Goal: Task Accomplishment & Management: Manage account settings

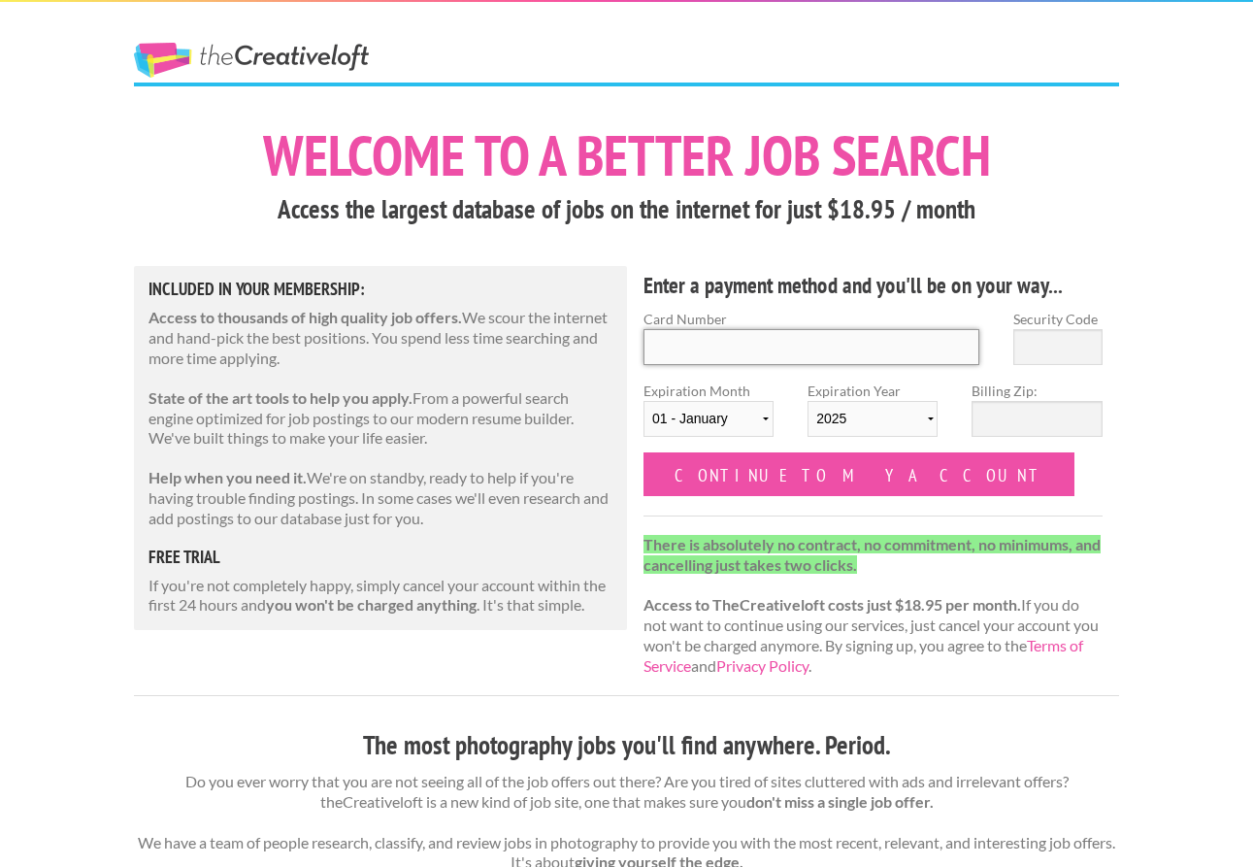
click at [732, 350] on input "Card Number" at bounding box center [812, 347] width 336 height 36
click at [737, 344] on input "Card Number" at bounding box center [812, 347] width 336 height 36
click at [739, 349] on input "Card Number" at bounding box center [812, 347] width 336 height 36
type input "4432646572361210"
type input "872"
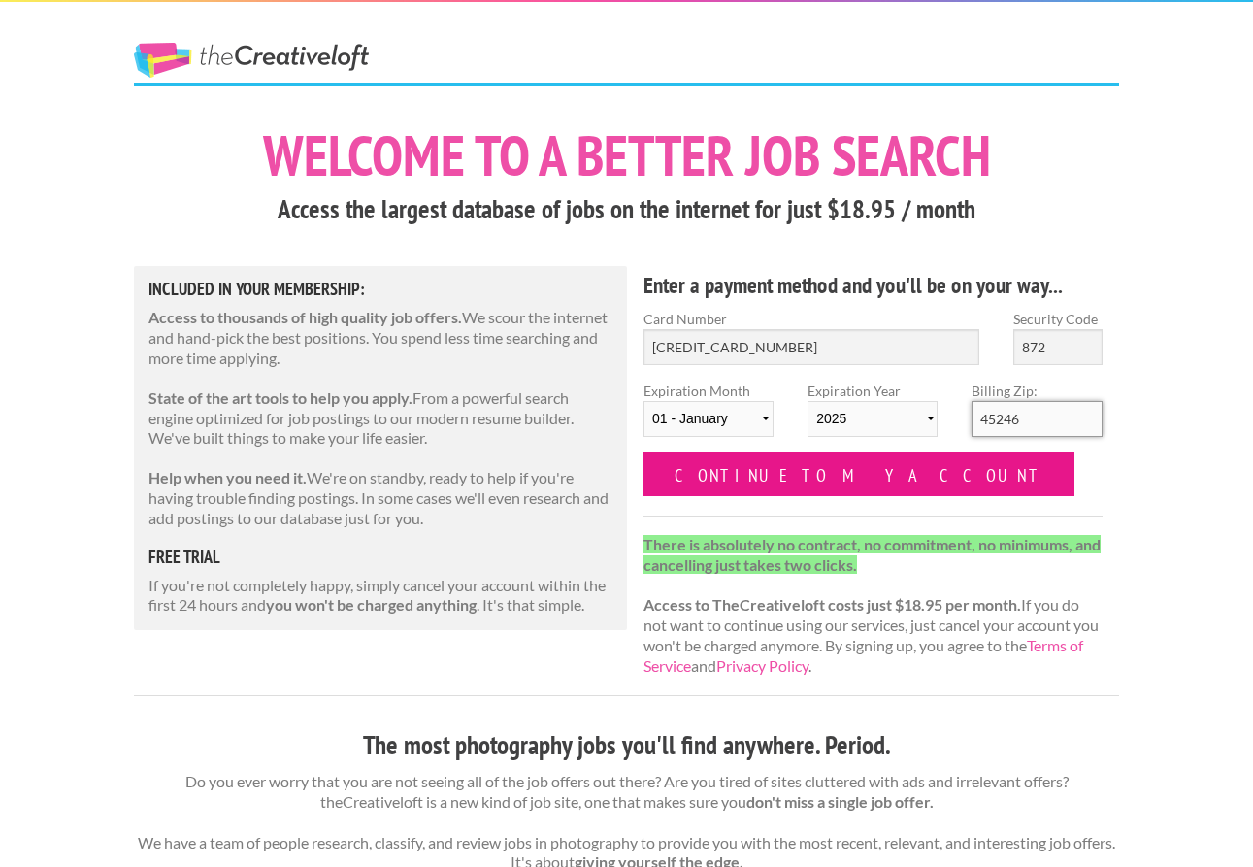
type input "45246"
click at [840, 490] on input "Continue to my account" at bounding box center [859, 474] width 431 height 44
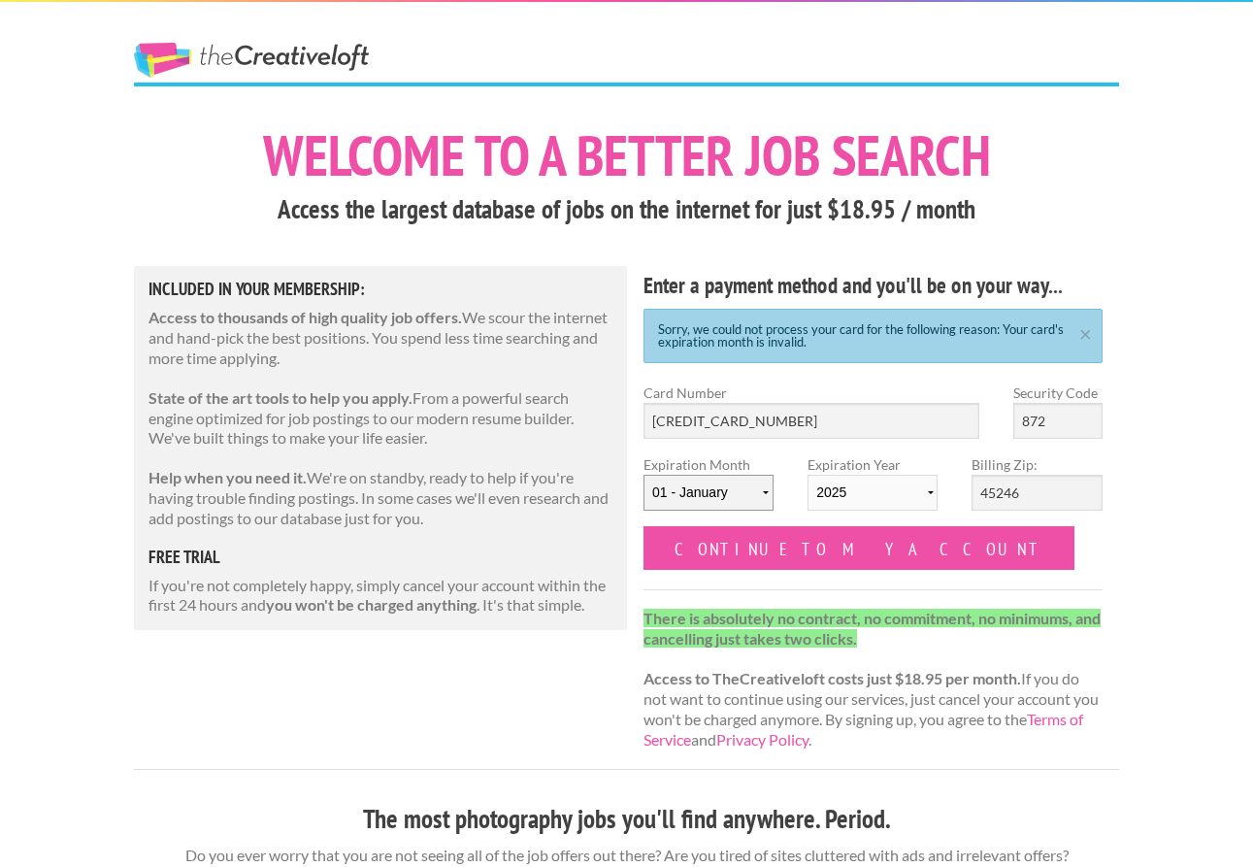
select select "02"
select select "2030"
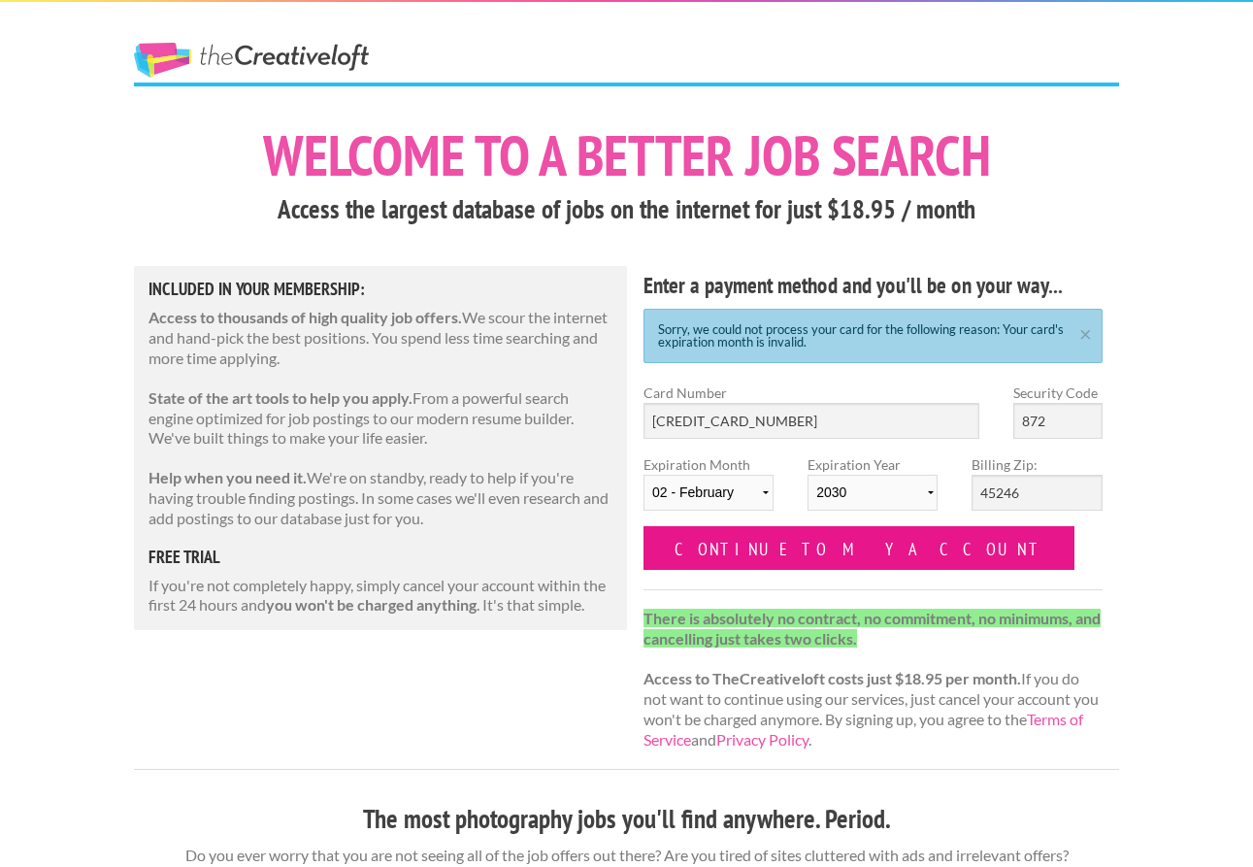
click at [805, 552] on input "Continue to my account" at bounding box center [859, 548] width 431 height 44
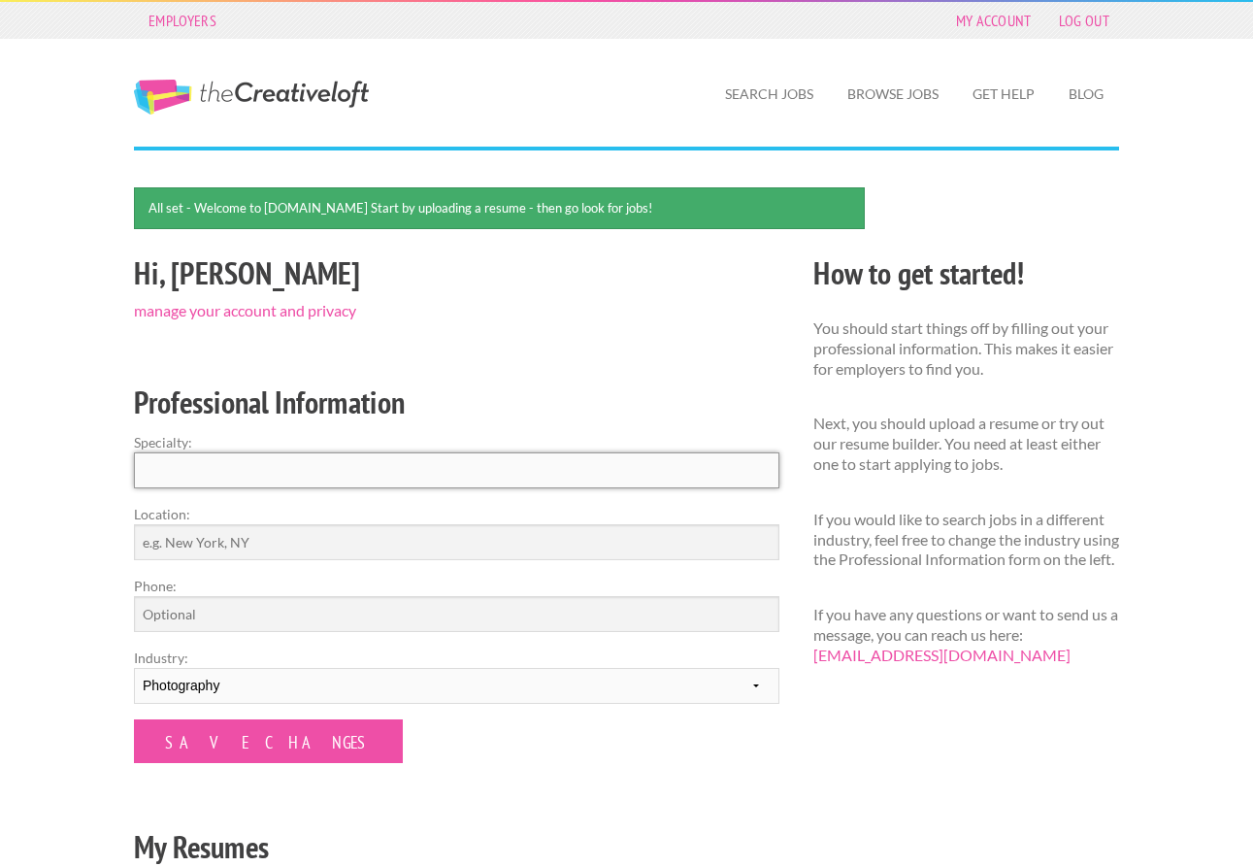
click at [415, 482] on input "Specialty:" at bounding box center [457, 470] width 646 height 36
type input "O"
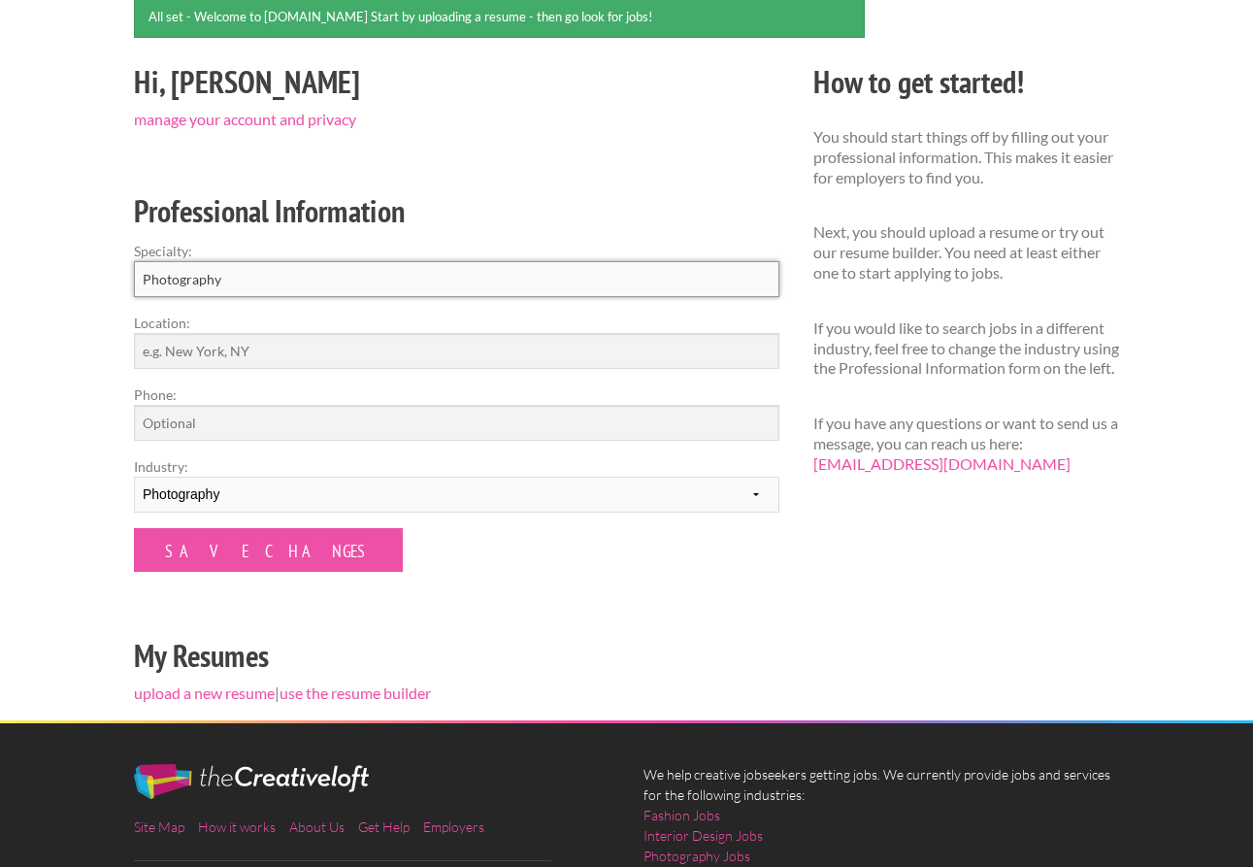
scroll to position [196, 0]
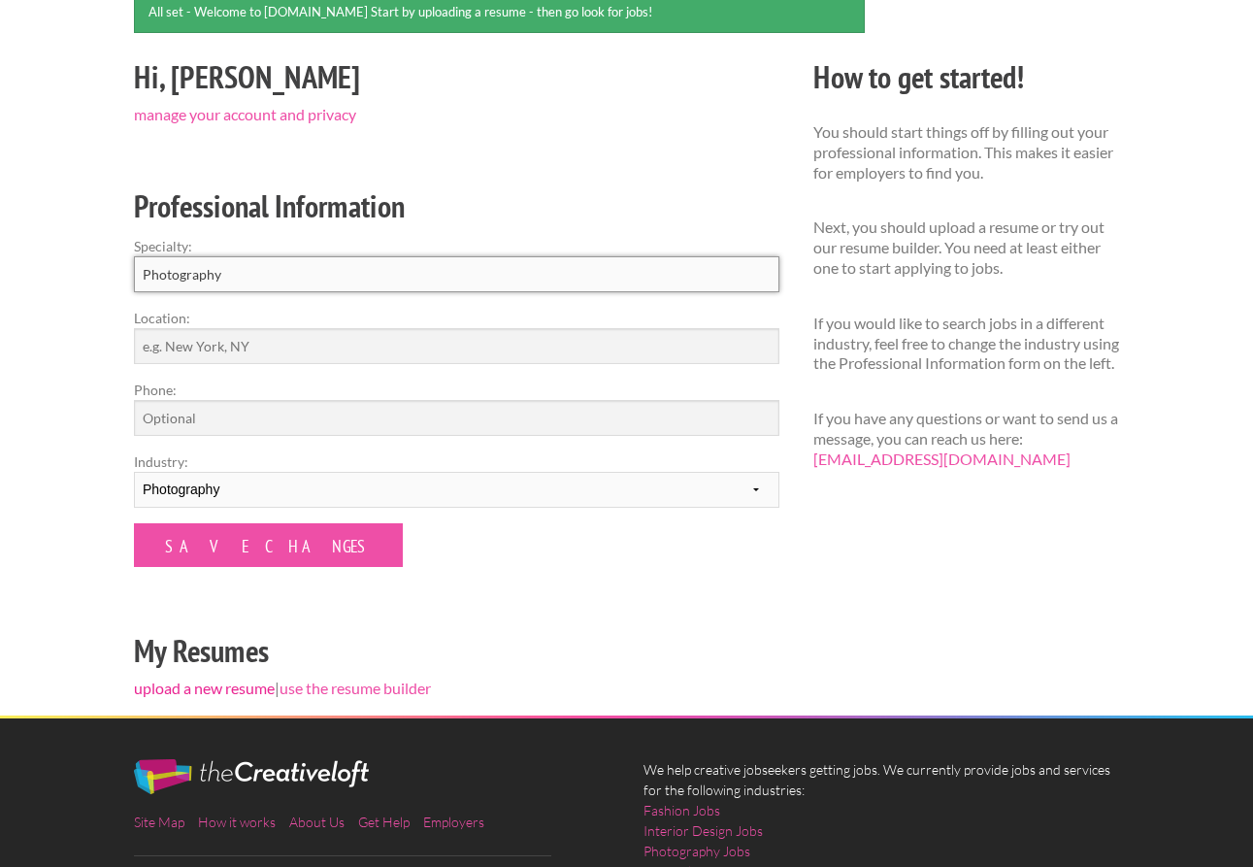
type input "Photography"
click at [230, 687] on link "upload a new resume" at bounding box center [204, 688] width 141 height 18
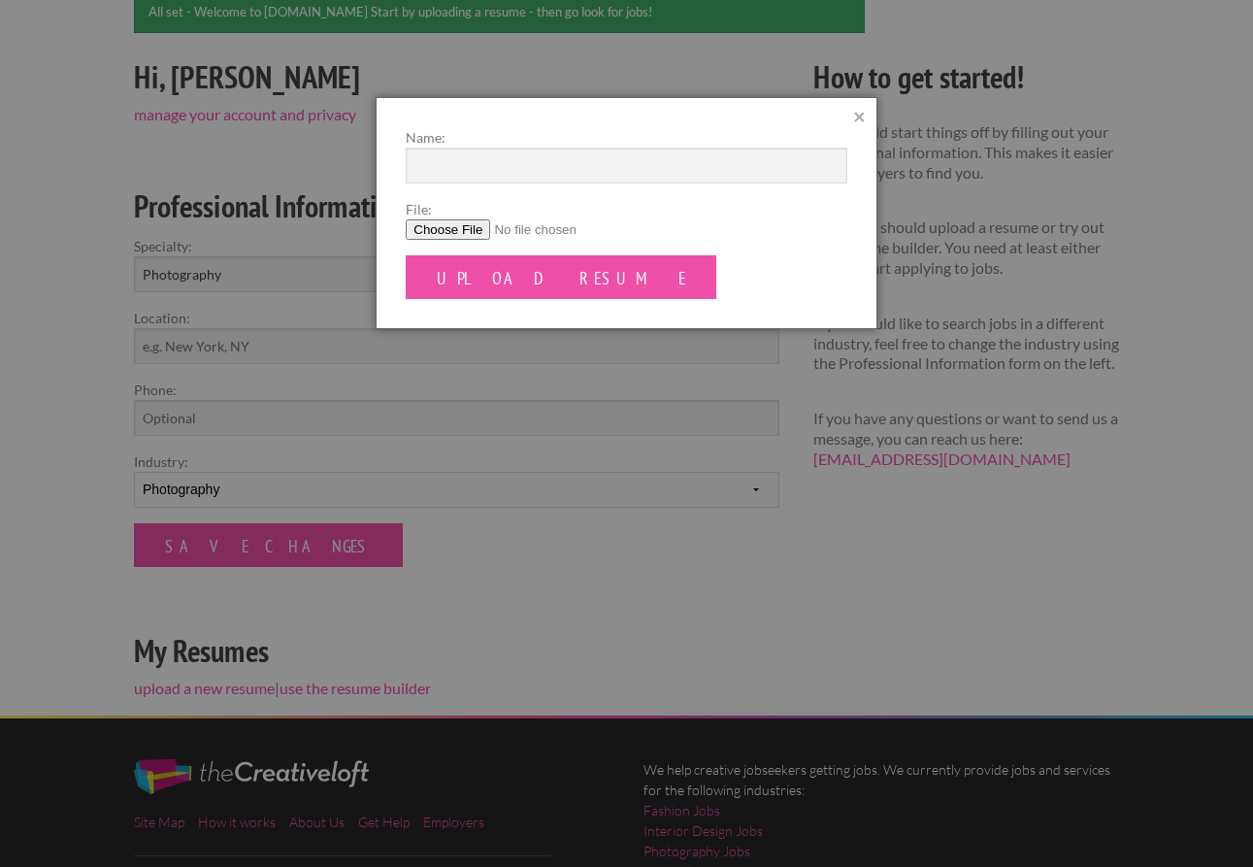
click at [450, 237] on input "File:" at bounding box center [626, 229] width 441 height 20
type input "C:\fakepath\Jon Sepchinski Resume 2025-2.pdf"
click at [485, 251] on form "Name: File: Upload Resume" at bounding box center [626, 213] width 441 height 172
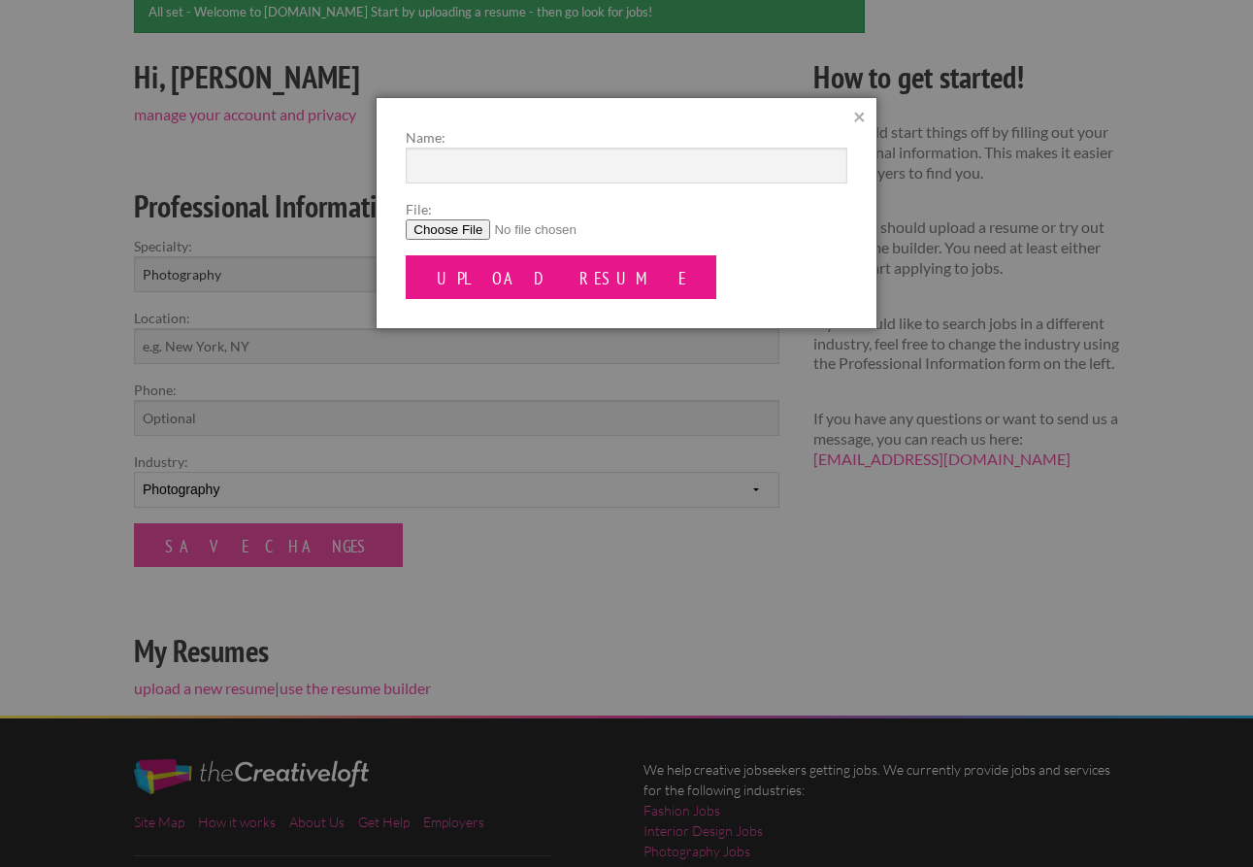
click at [498, 269] on input "Upload Resume" at bounding box center [561, 277] width 311 height 44
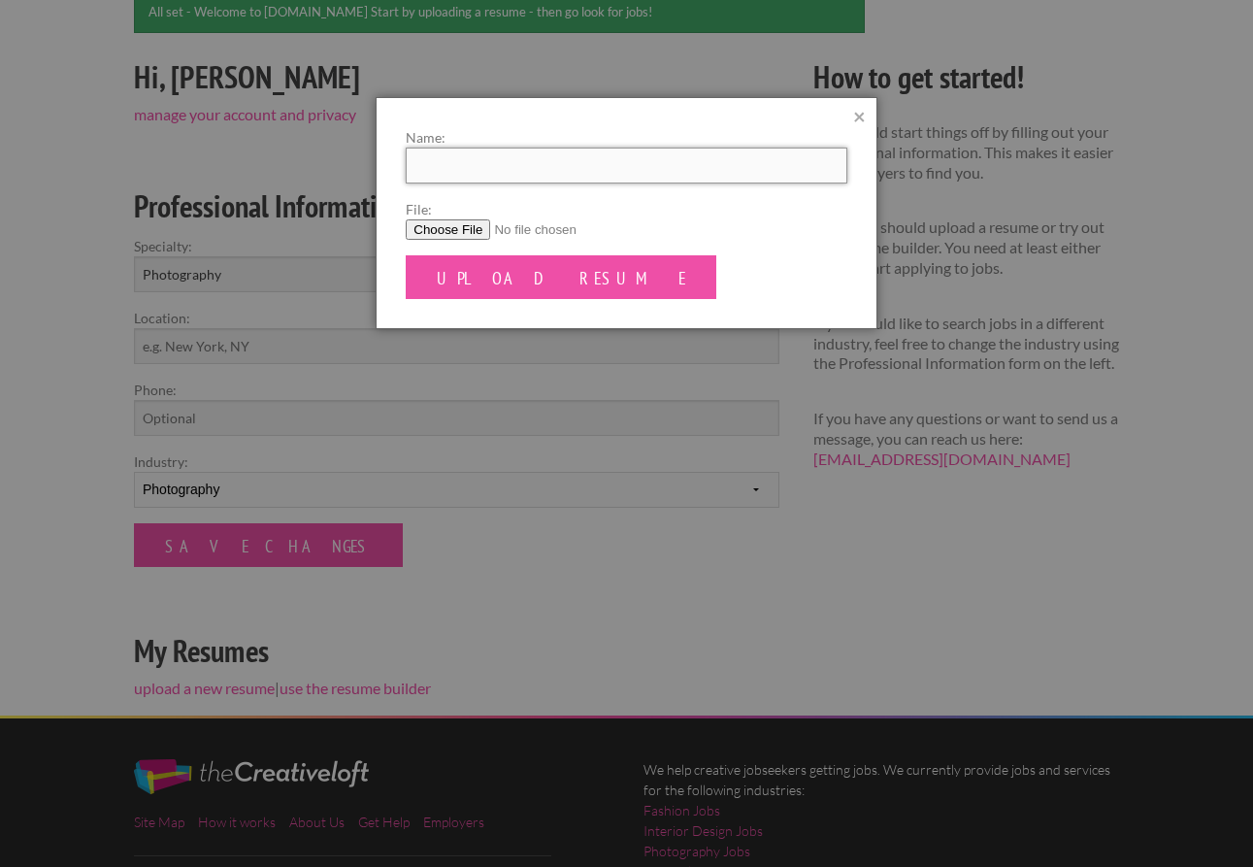
type input "J"
type input "R"
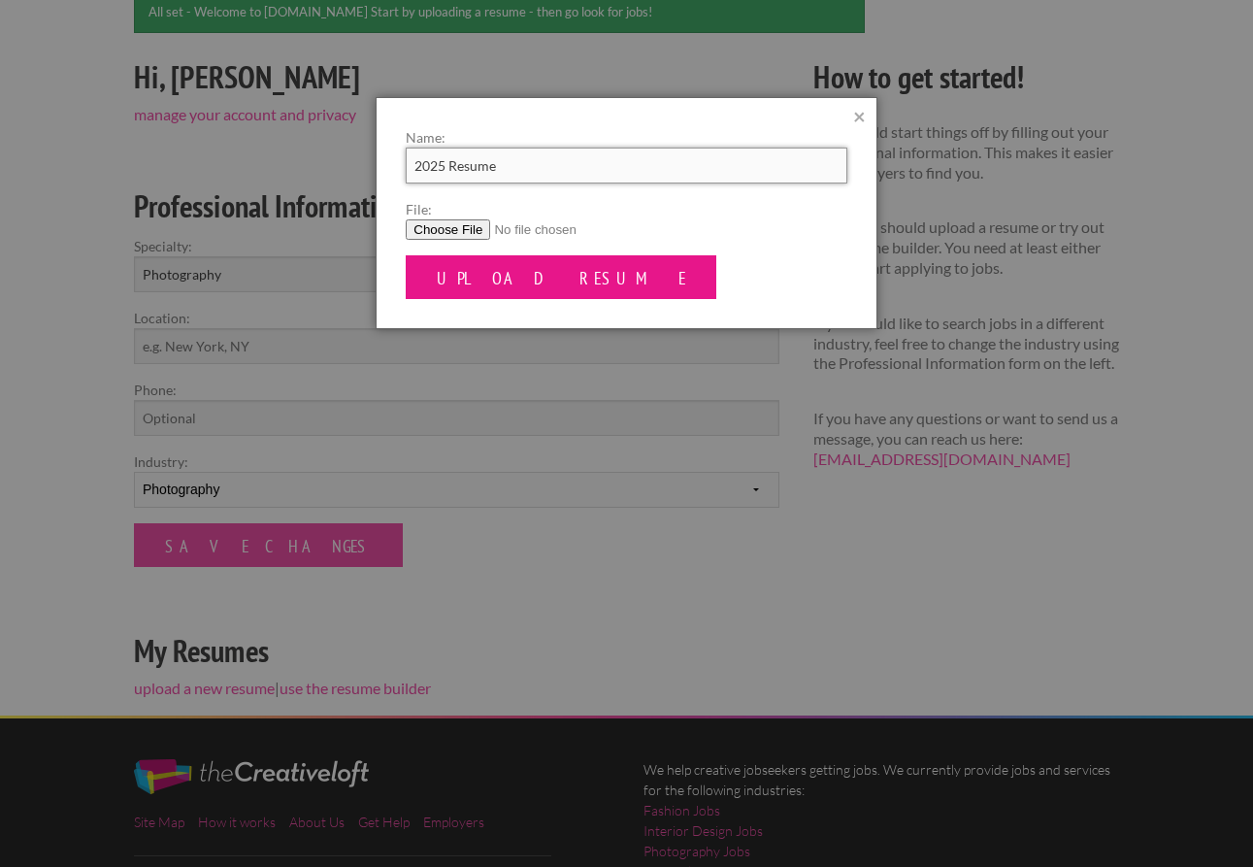
type input "2025 Resume"
click at [481, 279] on input "Upload Resume" at bounding box center [561, 277] width 311 height 44
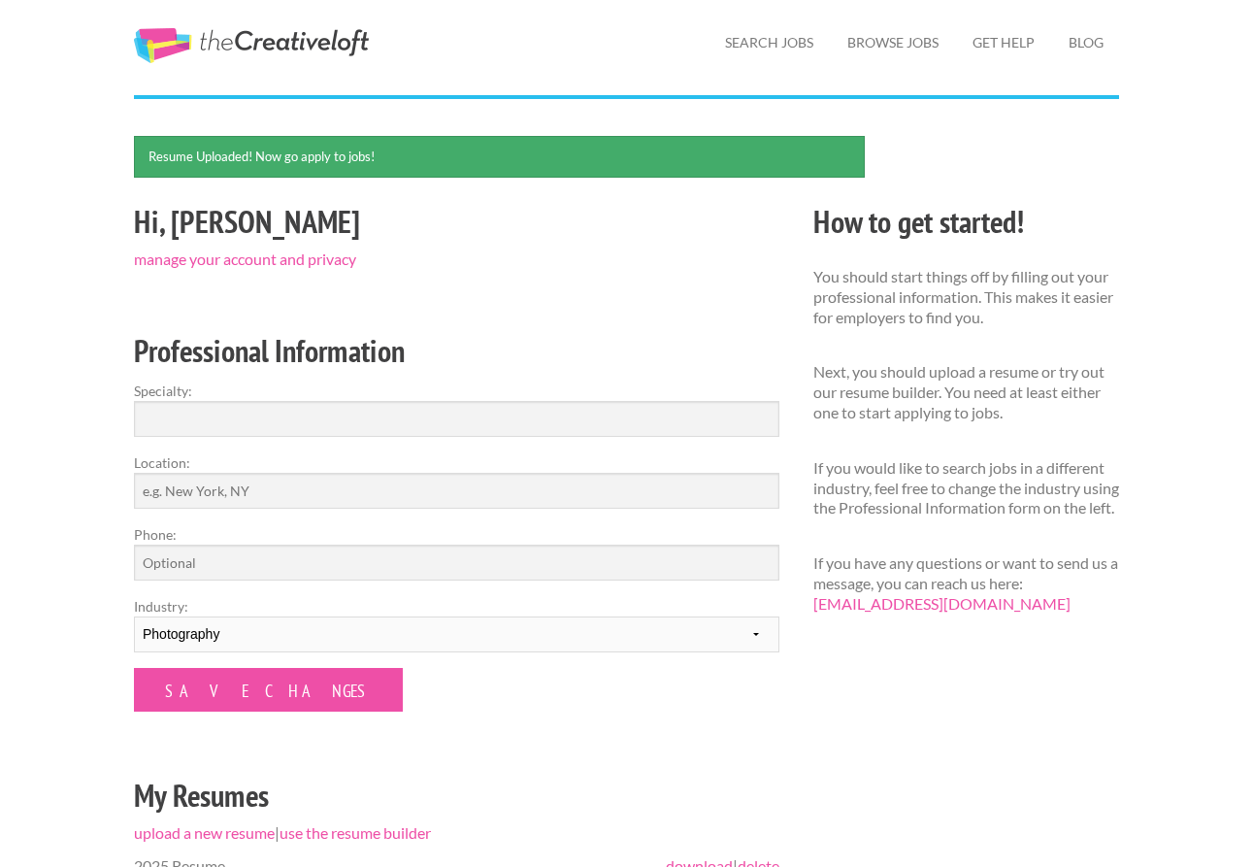
scroll to position [67, 0]
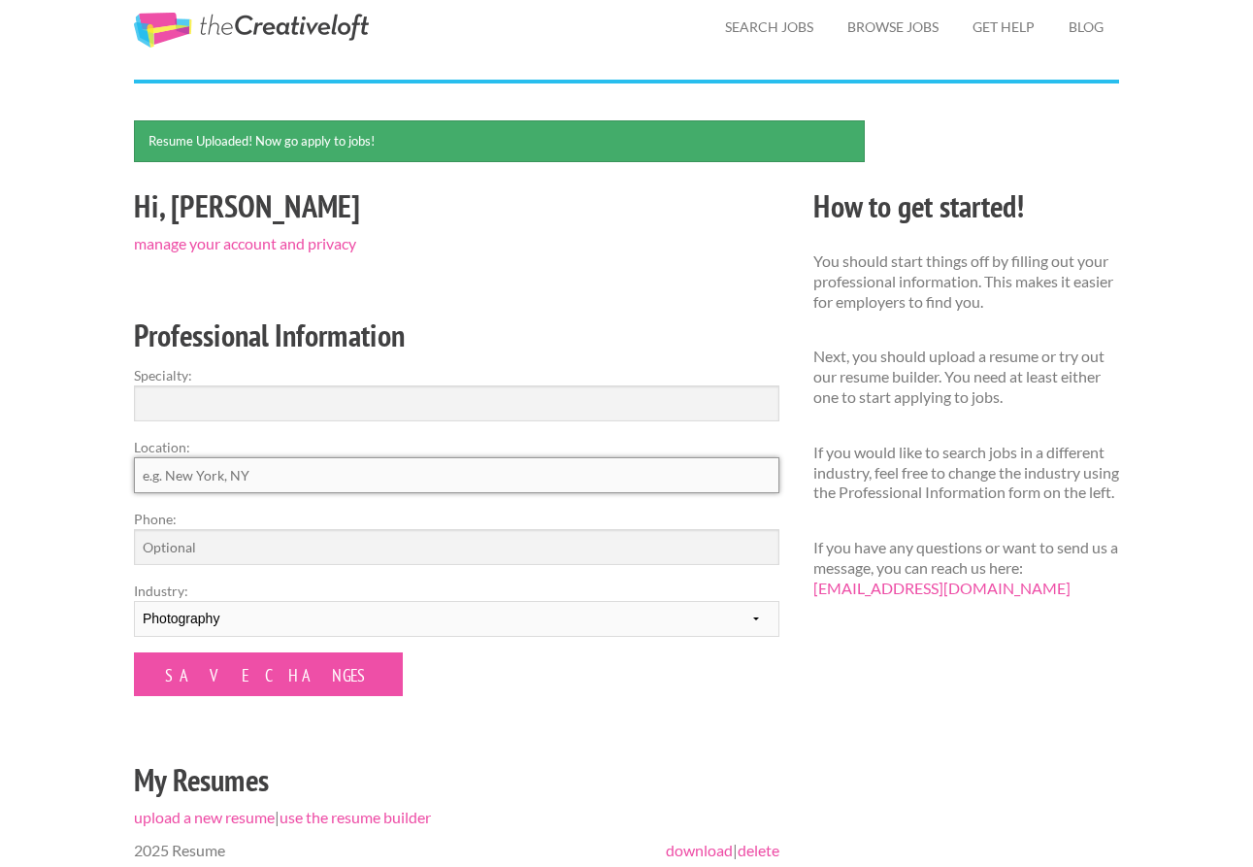
click at [331, 463] on input "Location:" at bounding box center [457, 475] width 646 height 36
type input "[GEOGRAPHIC_DATA], [US_STATE]"
click at [307, 558] on input "Phone:" at bounding box center [457, 547] width 646 height 36
type input "4407542992"
click at [319, 415] on input "Specialty:" at bounding box center [457, 403] width 646 height 36
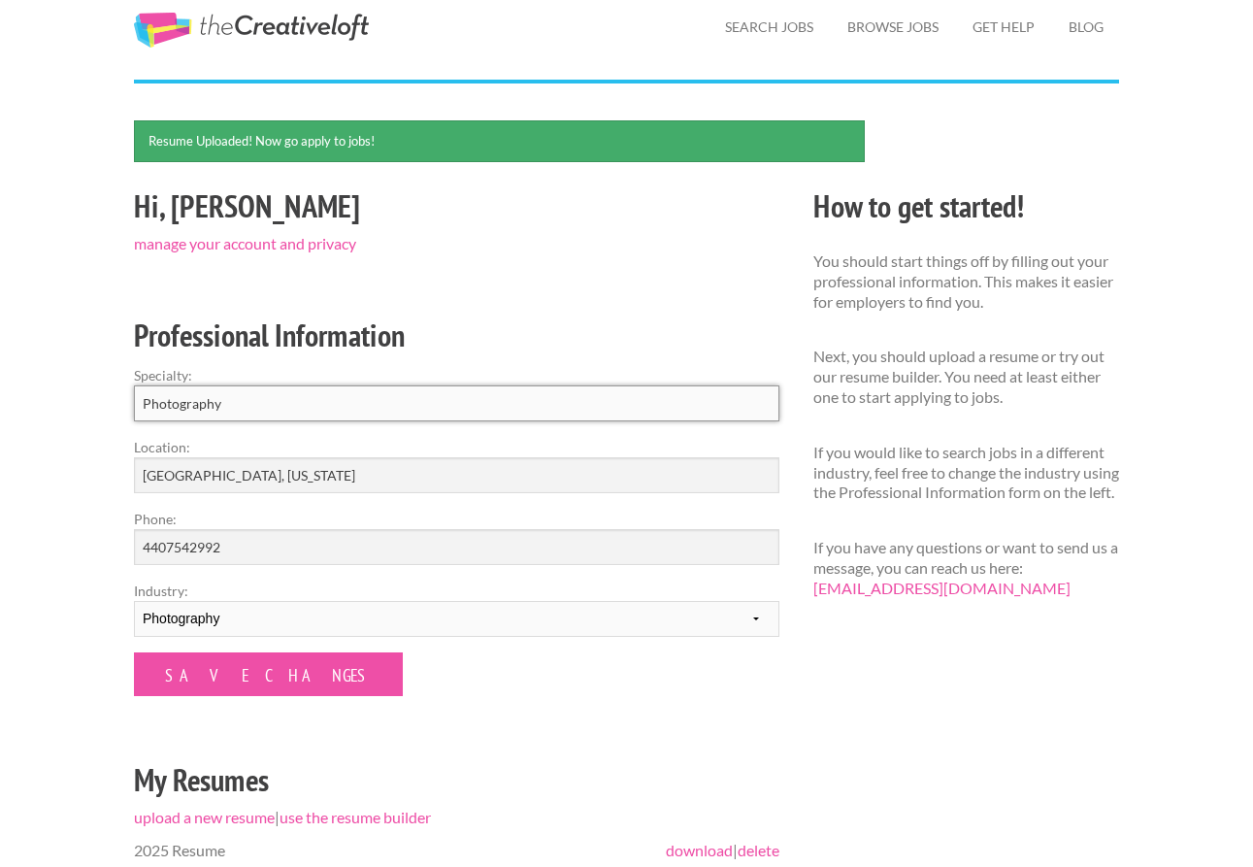
type input "Photography"
click at [427, 686] on form "Specialty: Photography Location: Cincinnati, Ohio Phone: 4407542992 Industry: -…" at bounding box center [457, 530] width 646 height 331
click at [244, 670] on input "Save Changes" at bounding box center [268, 674] width 269 height 44
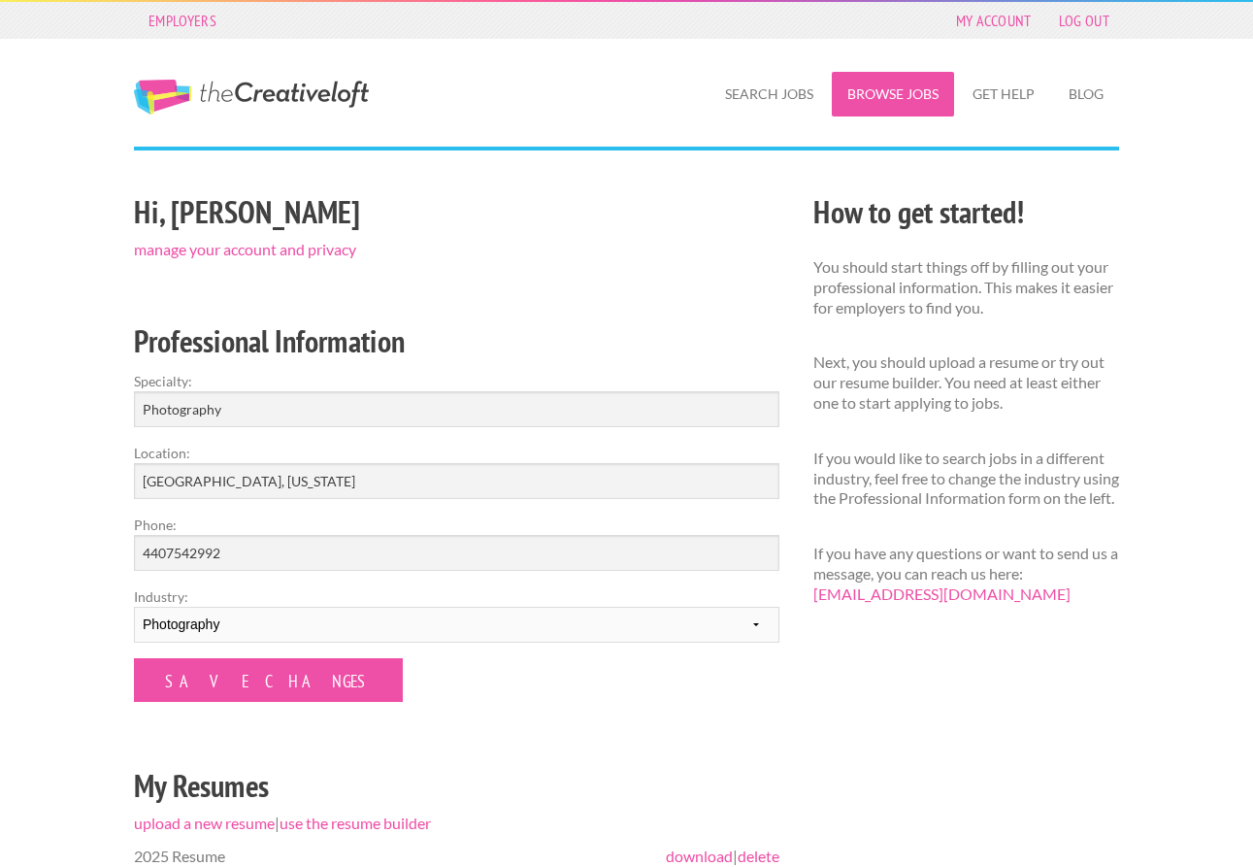
click at [897, 85] on link "Browse Jobs" at bounding box center [893, 94] width 122 height 45
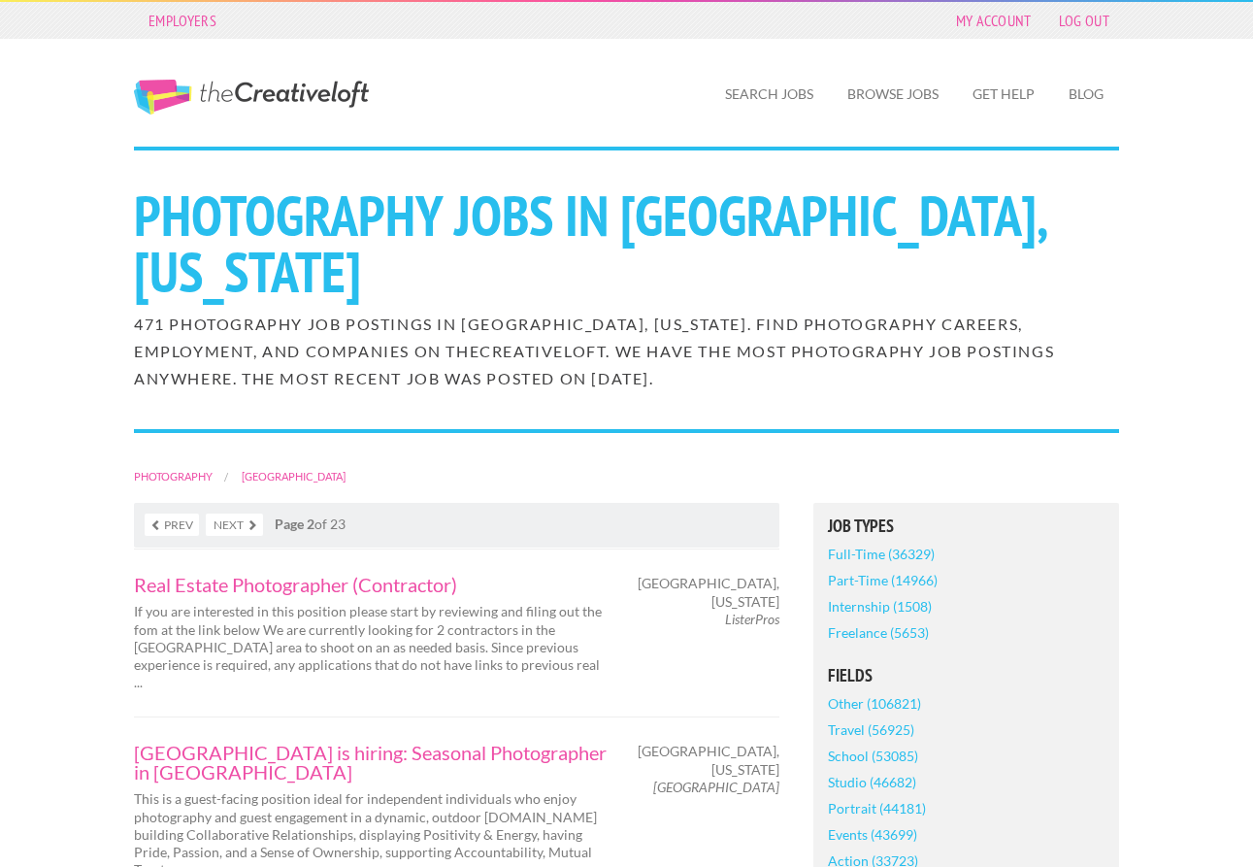
click at [173, 514] on link "Prev" at bounding box center [172, 525] width 54 height 22
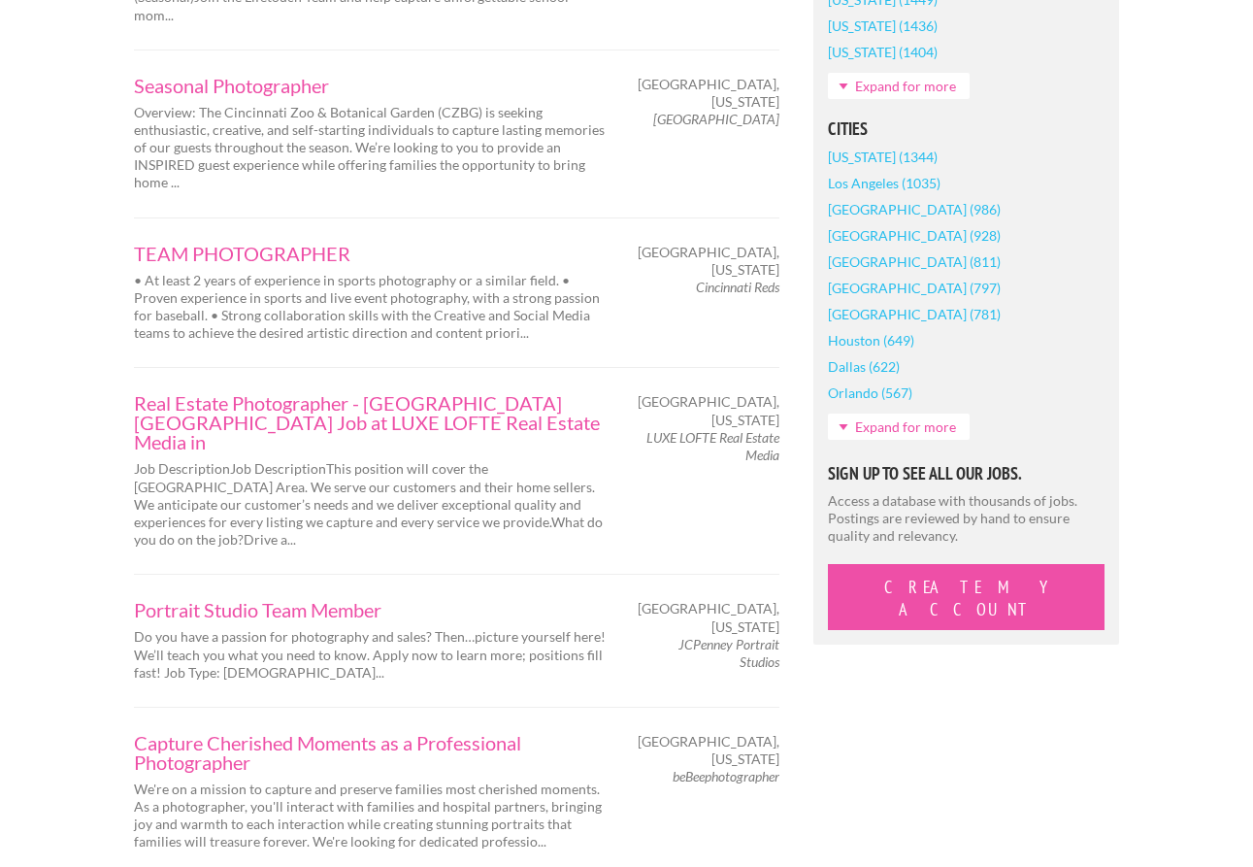
scroll to position [1584, 0]
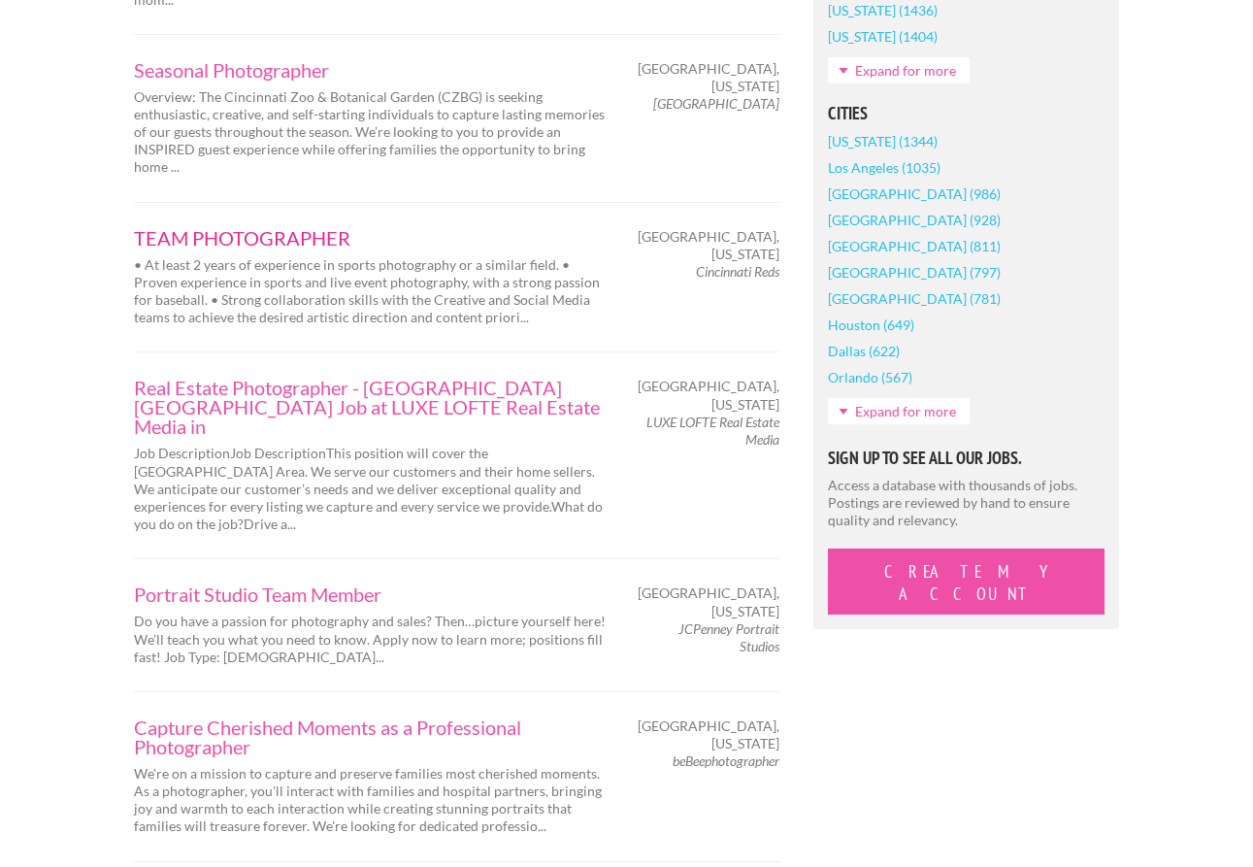
click at [303, 228] on link "TEAM PHOTOGRAPHER" at bounding box center [372, 237] width 476 height 19
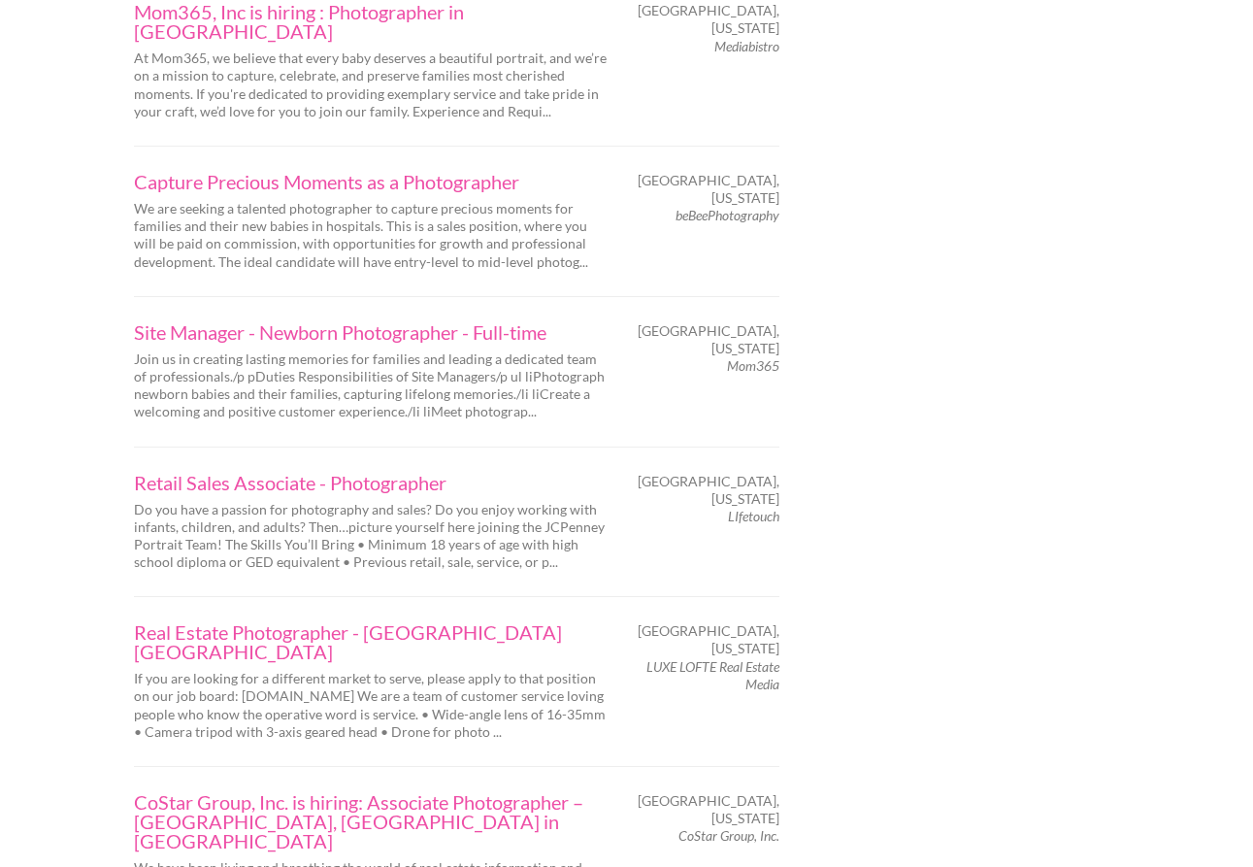
scroll to position [3008, 0]
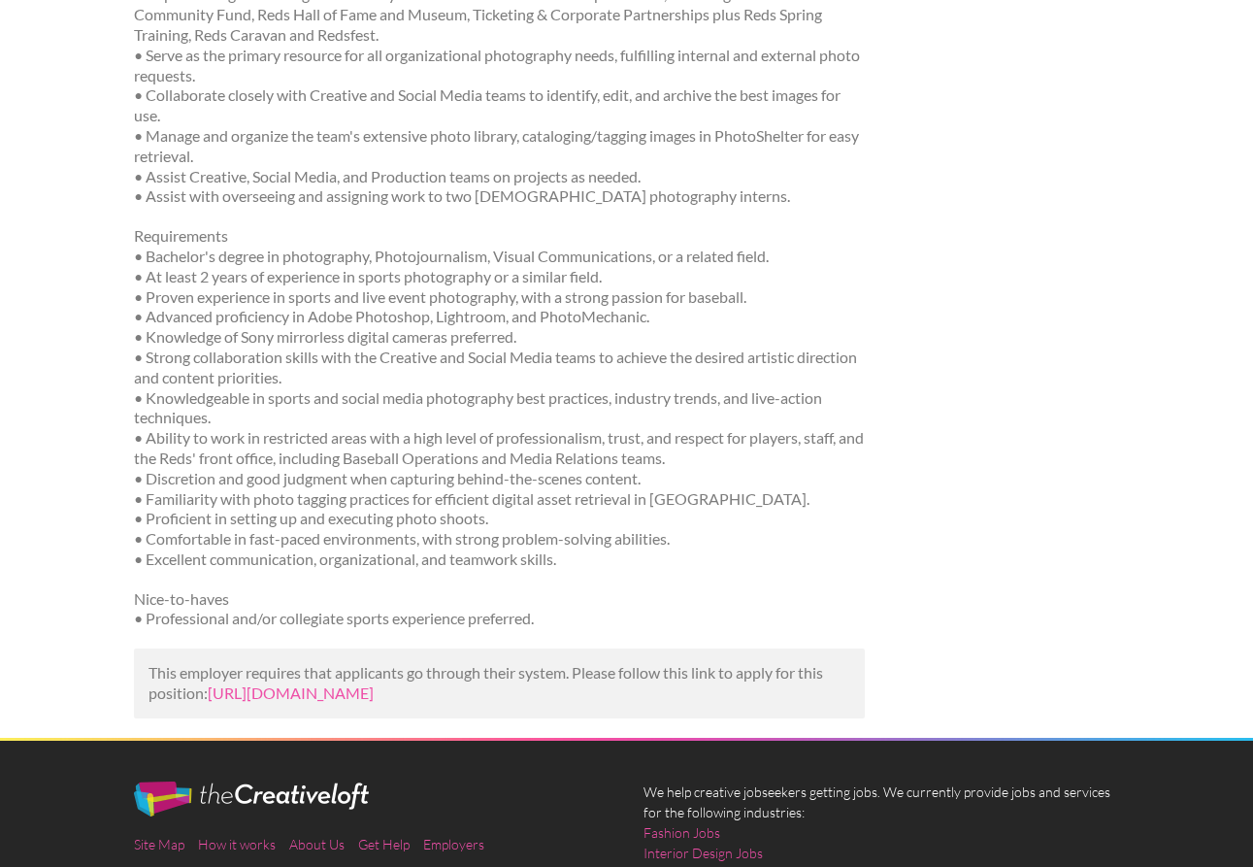
scroll to position [432, 0]
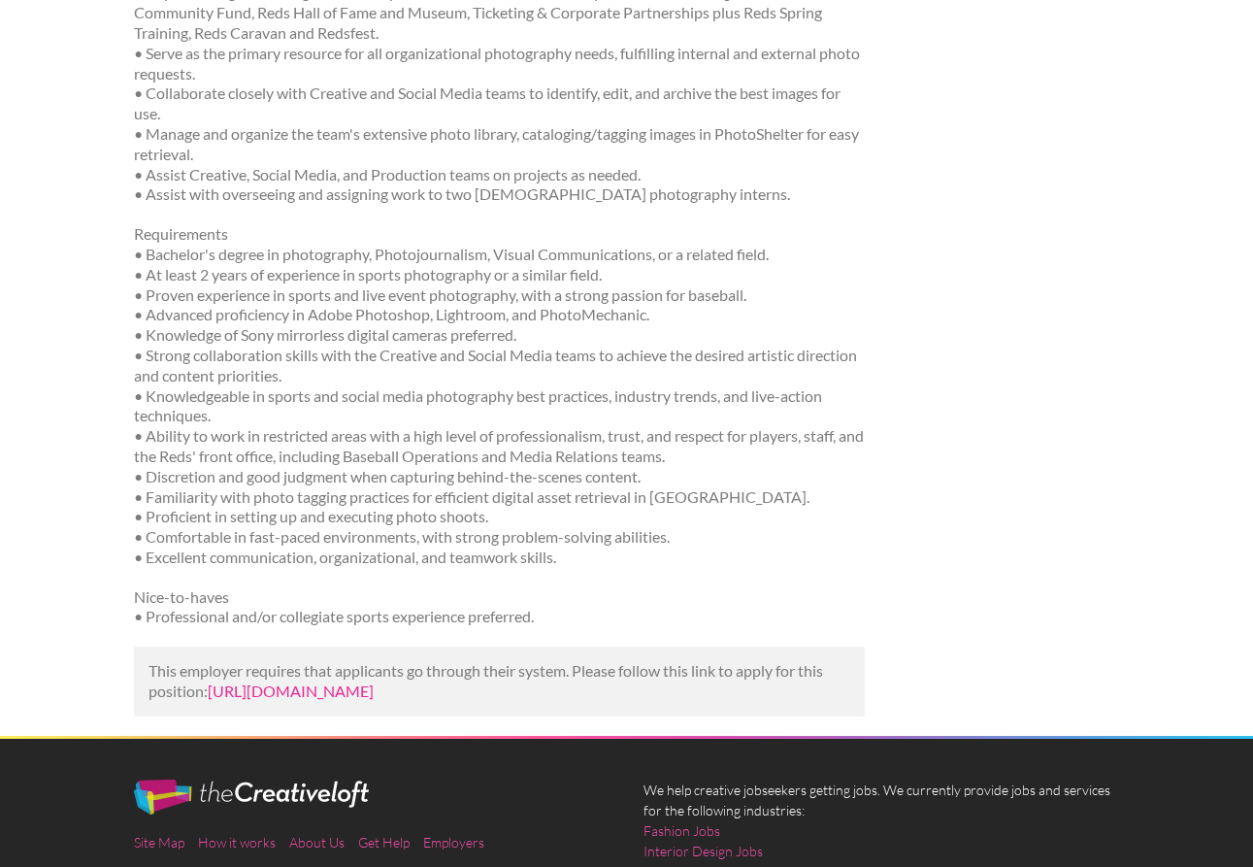
click at [335, 682] on link "[URL][DOMAIN_NAME]" at bounding box center [291, 691] width 166 height 18
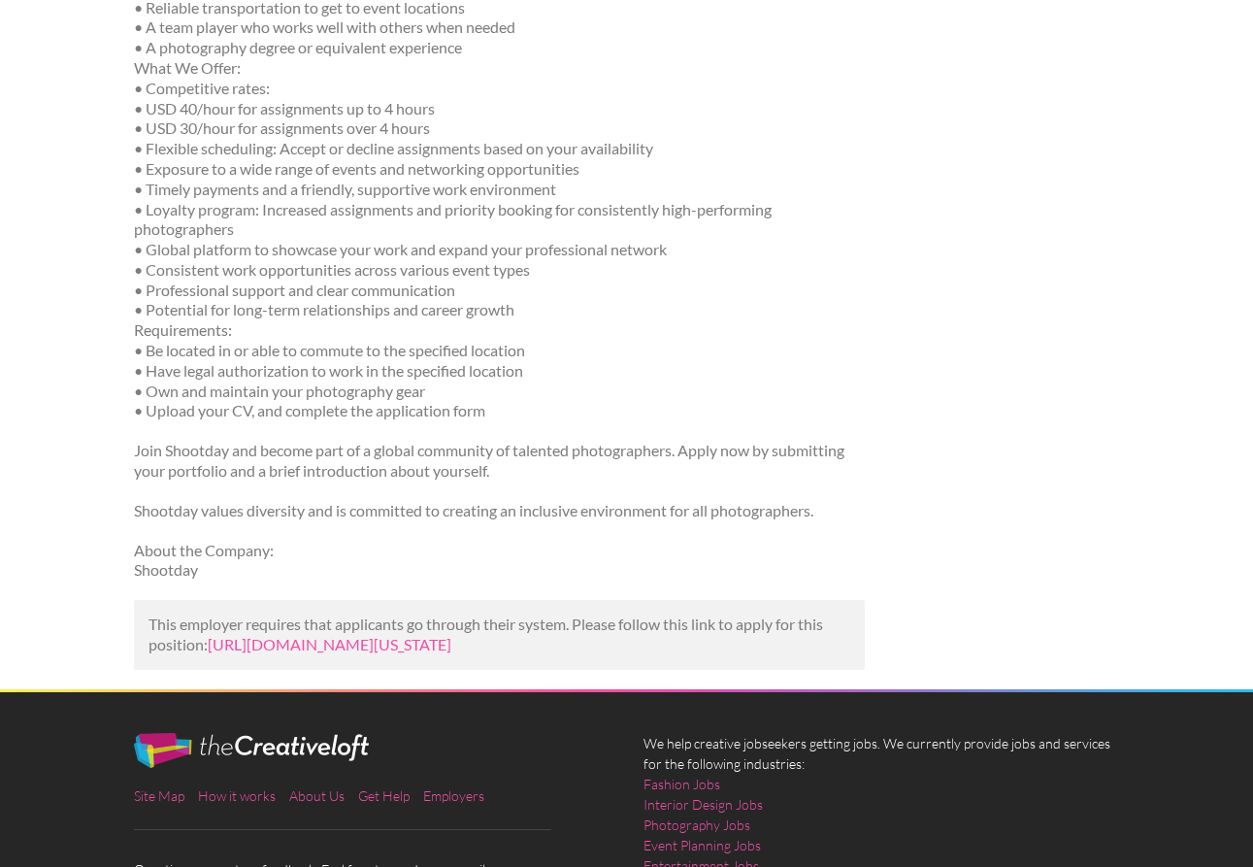
scroll to position [702, 0]
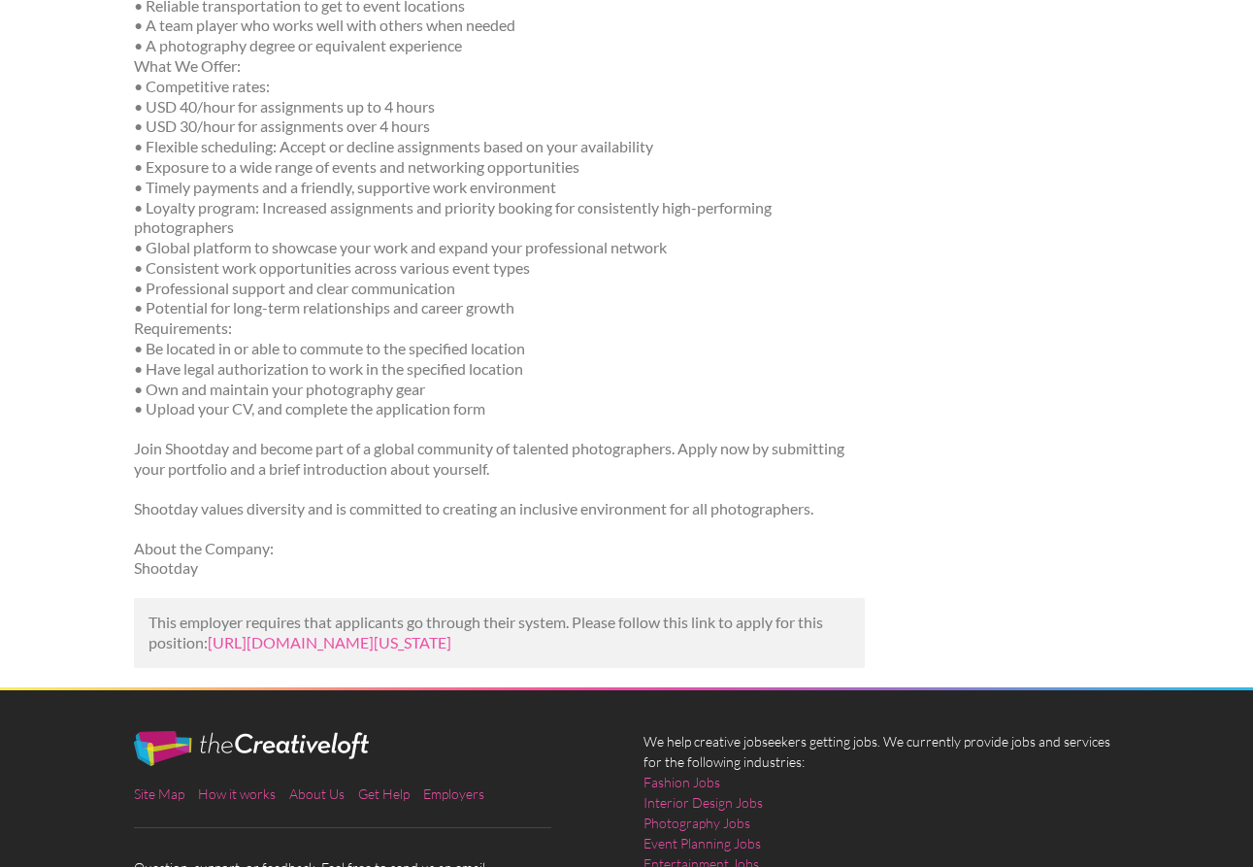
click at [252, 495] on div "Shootday, a global photography, videography, and production platform, is lookin…" at bounding box center [499, 96] width 731 height 966
click at [272, 633] on link "https://www.monster.com/job-openings/event-photographer-in-cincinnati-ohio-cinc…" at bounding box center [330, 642] width 244 height 18
click at [331, 651] on link "https://www.monster.com/job-openings/event-photographer-in-cincinnati-ohio-cinc…" at bounding box center [330, 642] width 244 height 18
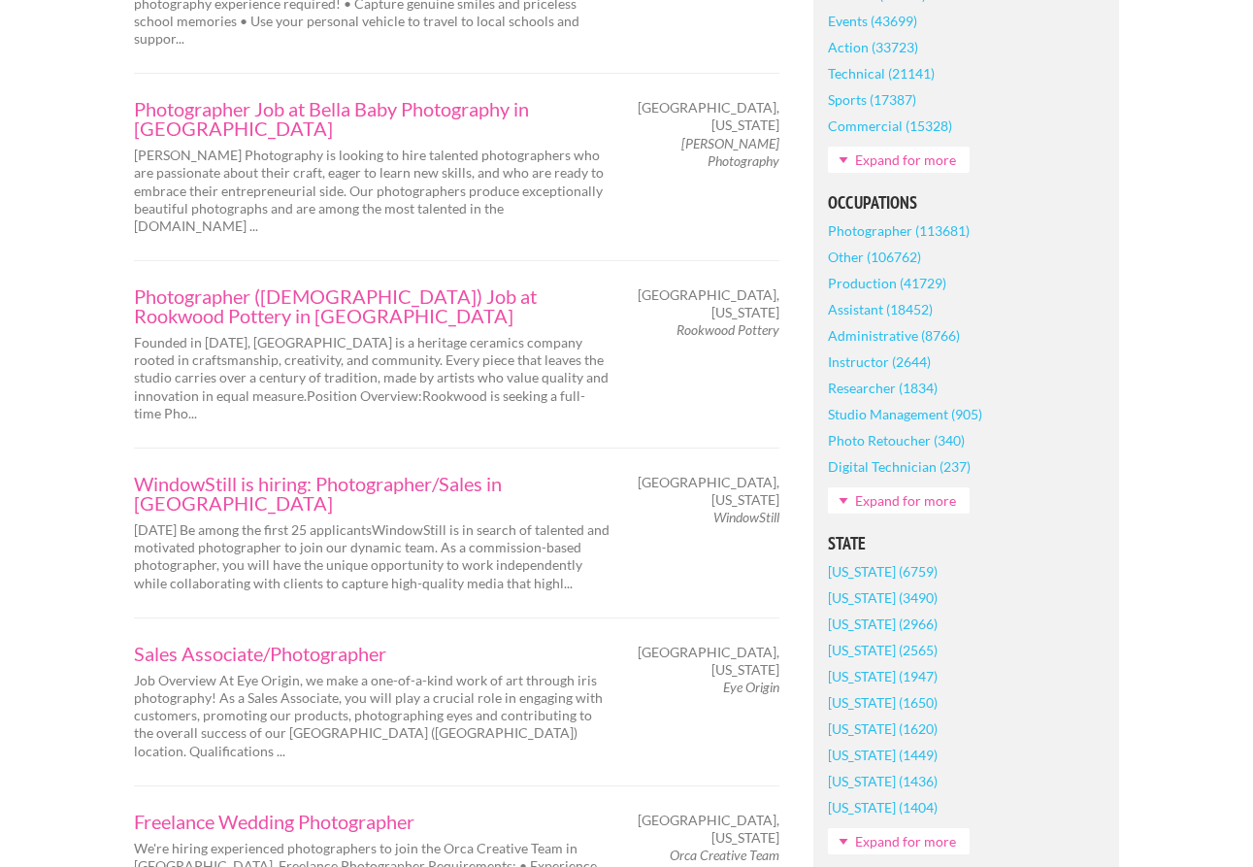
scroll to position [832, 0]
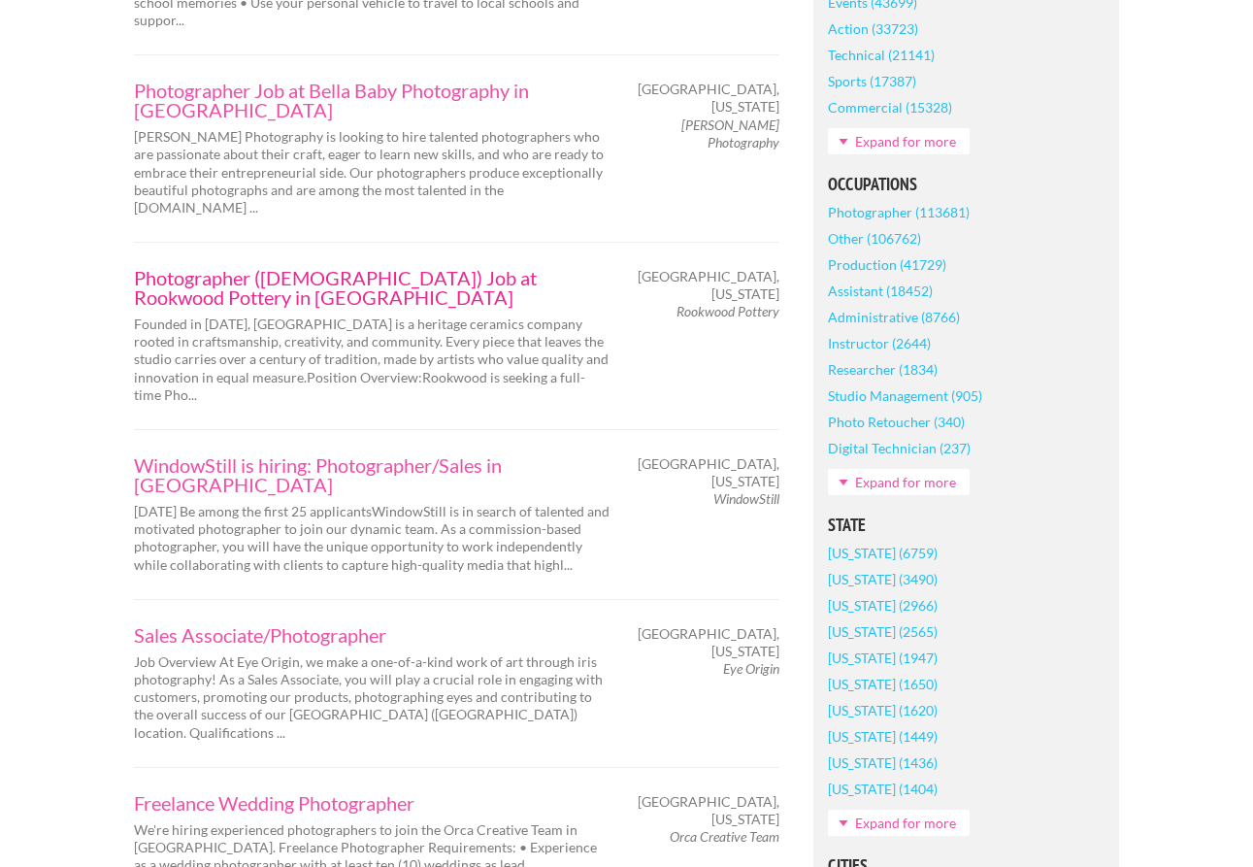
click at [445, 268] on link "Photographer ([DEMOGRAPHIC_DATA]) Job at Rookwood Pottery in [GEOGRAPHIC_DATA]" at bounding box center [372, 287] width 476 height 39
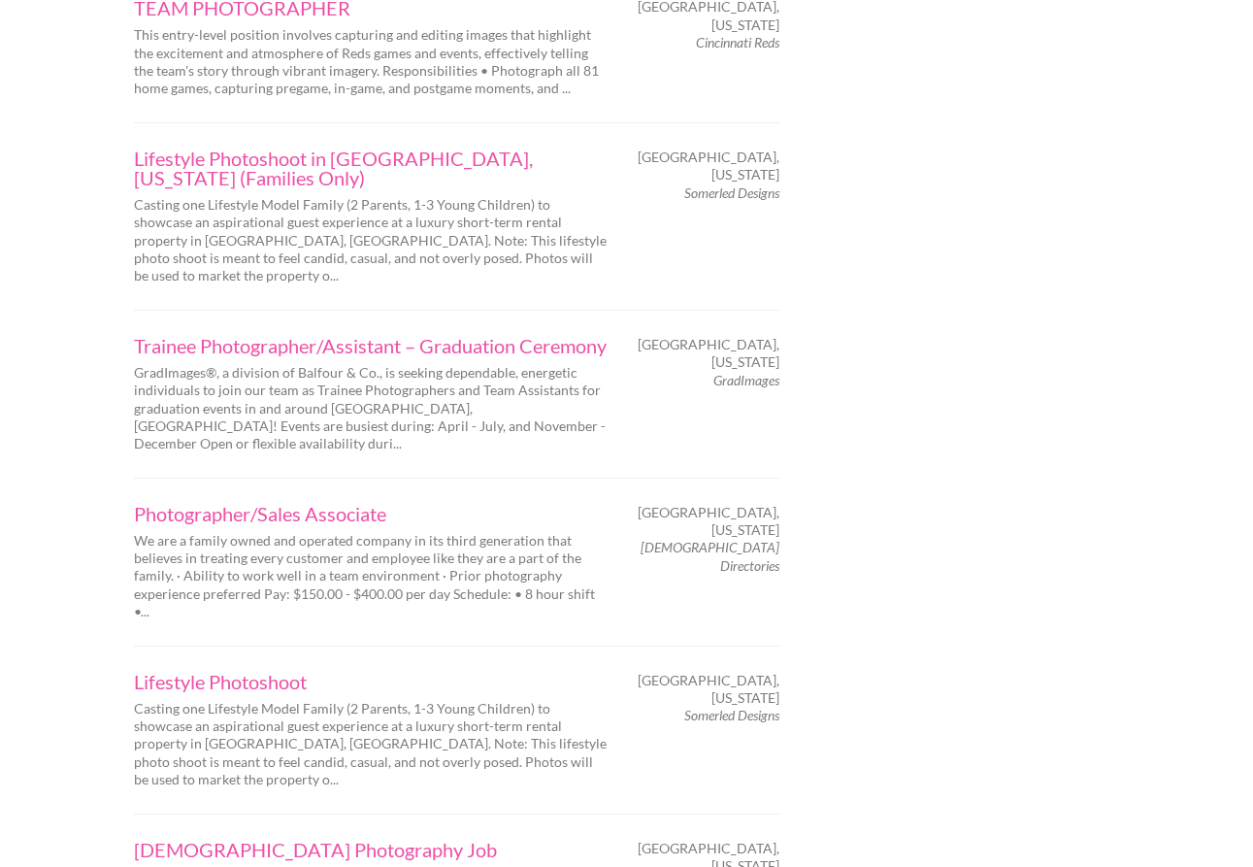
scroll to position [2983, 0]
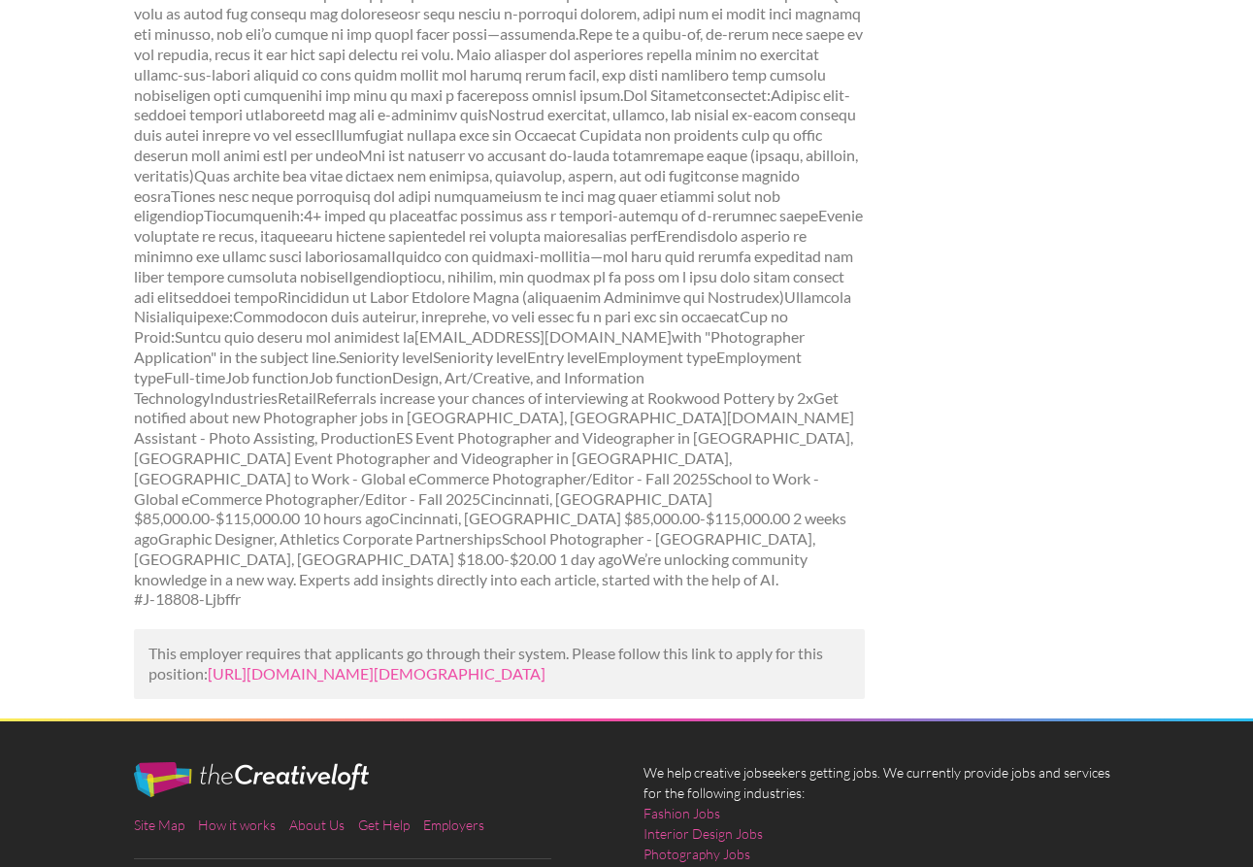
scroll to position [434, 0]
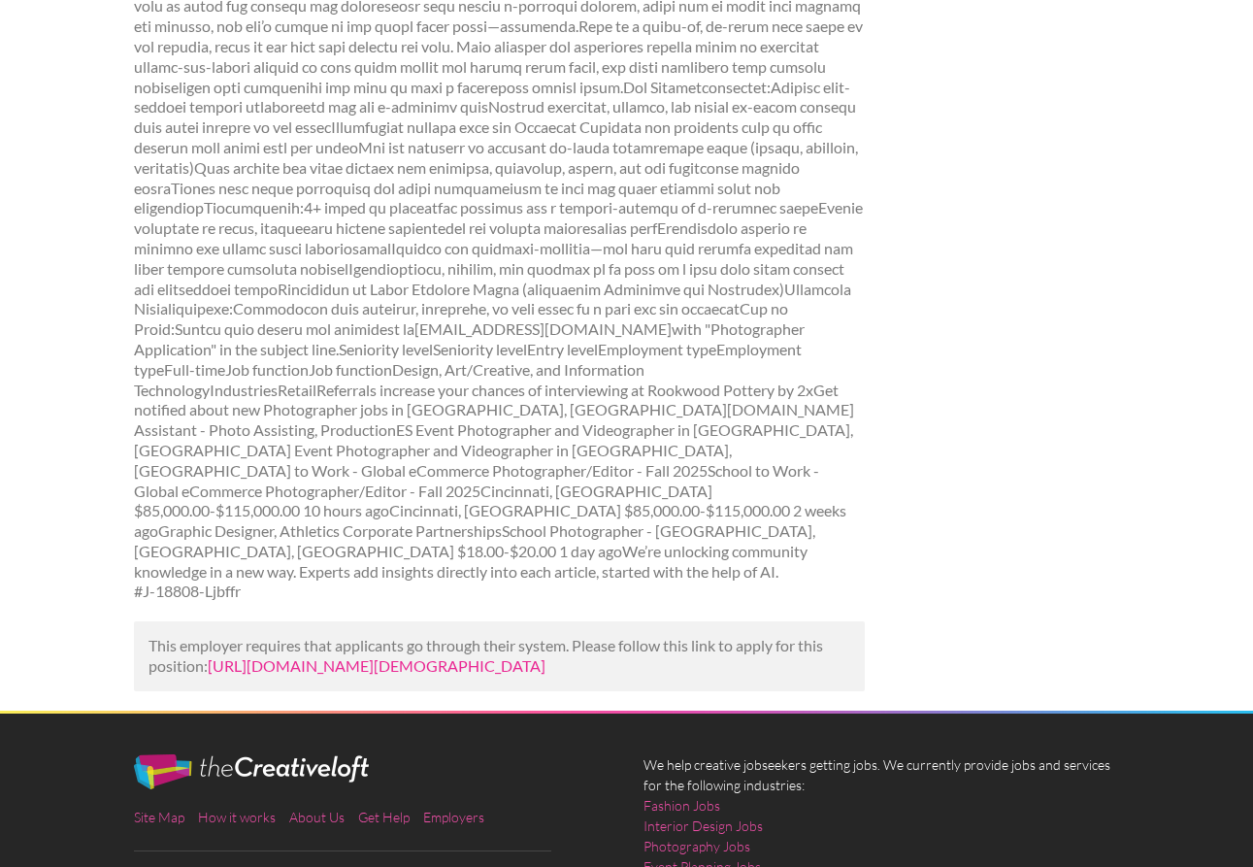
click at [395, 656] on link "https://www.mediabistro.com/jobs/1227963544-photographer-full-time-job-at-rookw…" at bounding box center [377, 665] width 338 height 18
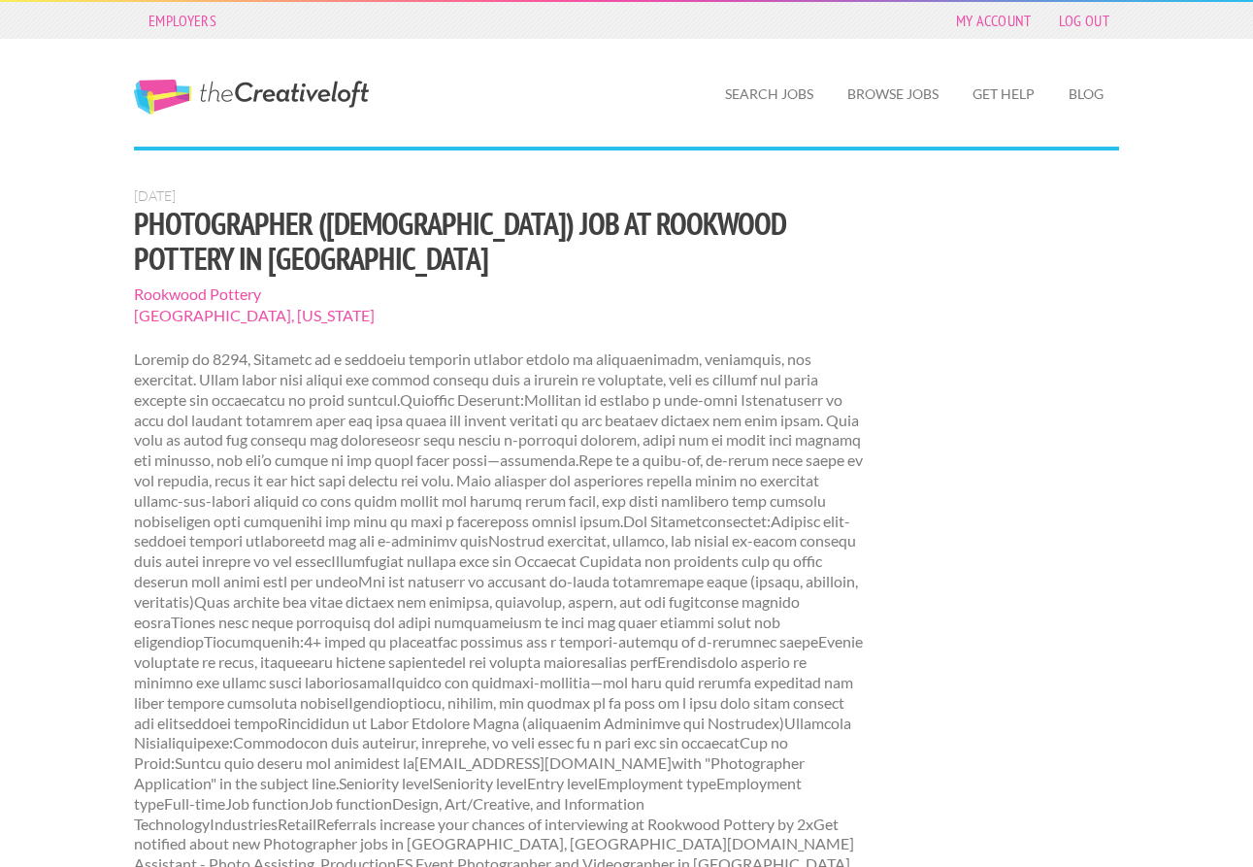
scroll to position [0, 0]
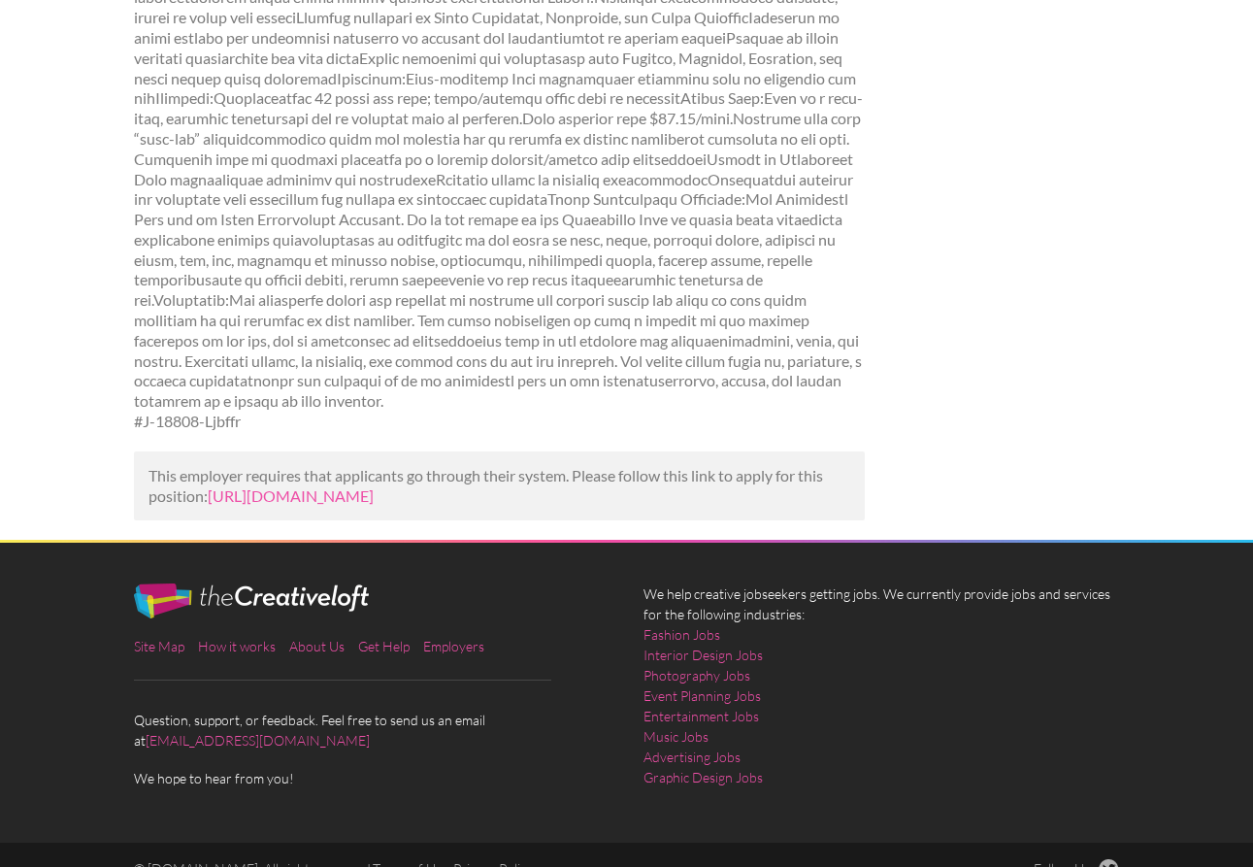
scroll to position [745, 0]
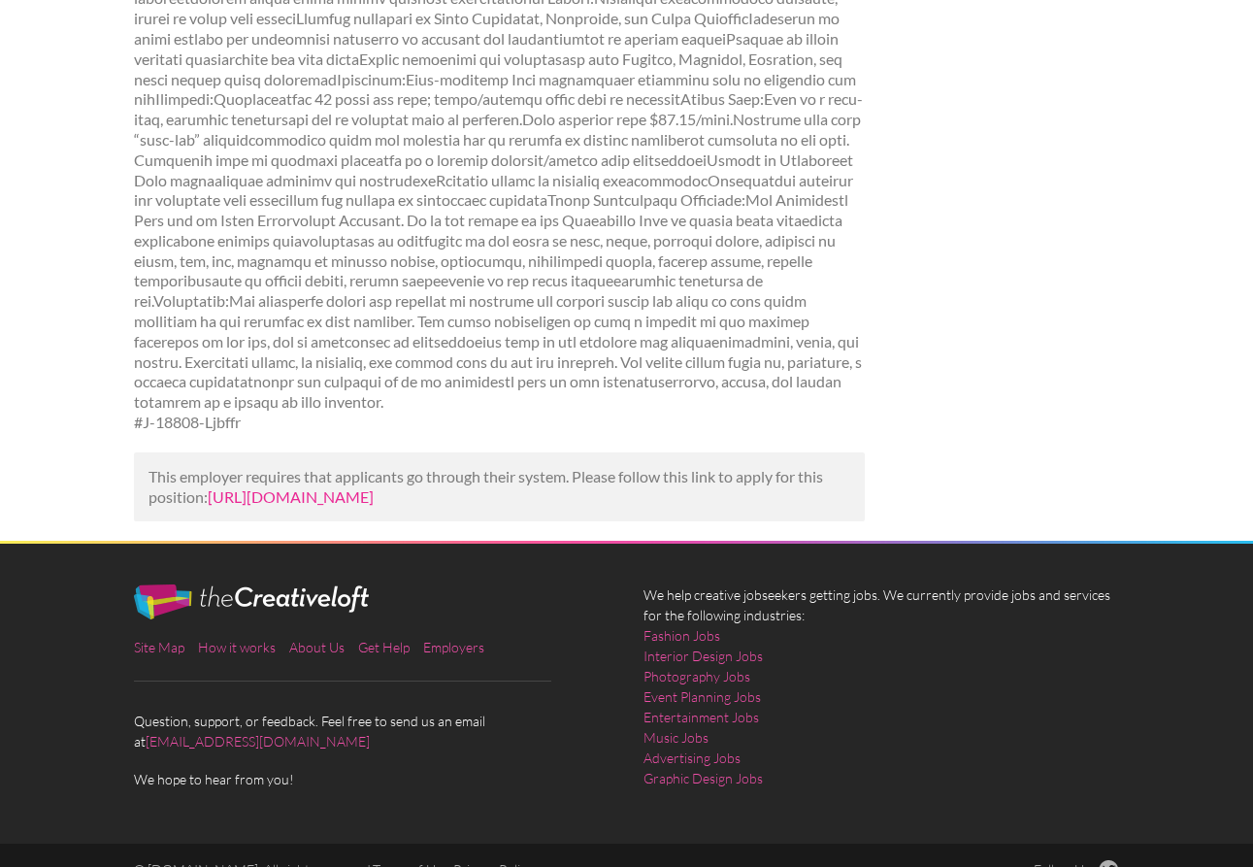
click at [374, 487] on link "[URL][DOMAIN_NAME]" at bounding box center [291, 496] width 166 height 18
click at [280, 487] on link "[URL][DOMAIN_NAME]" at bounding box center [291, 496] width 166 height 18
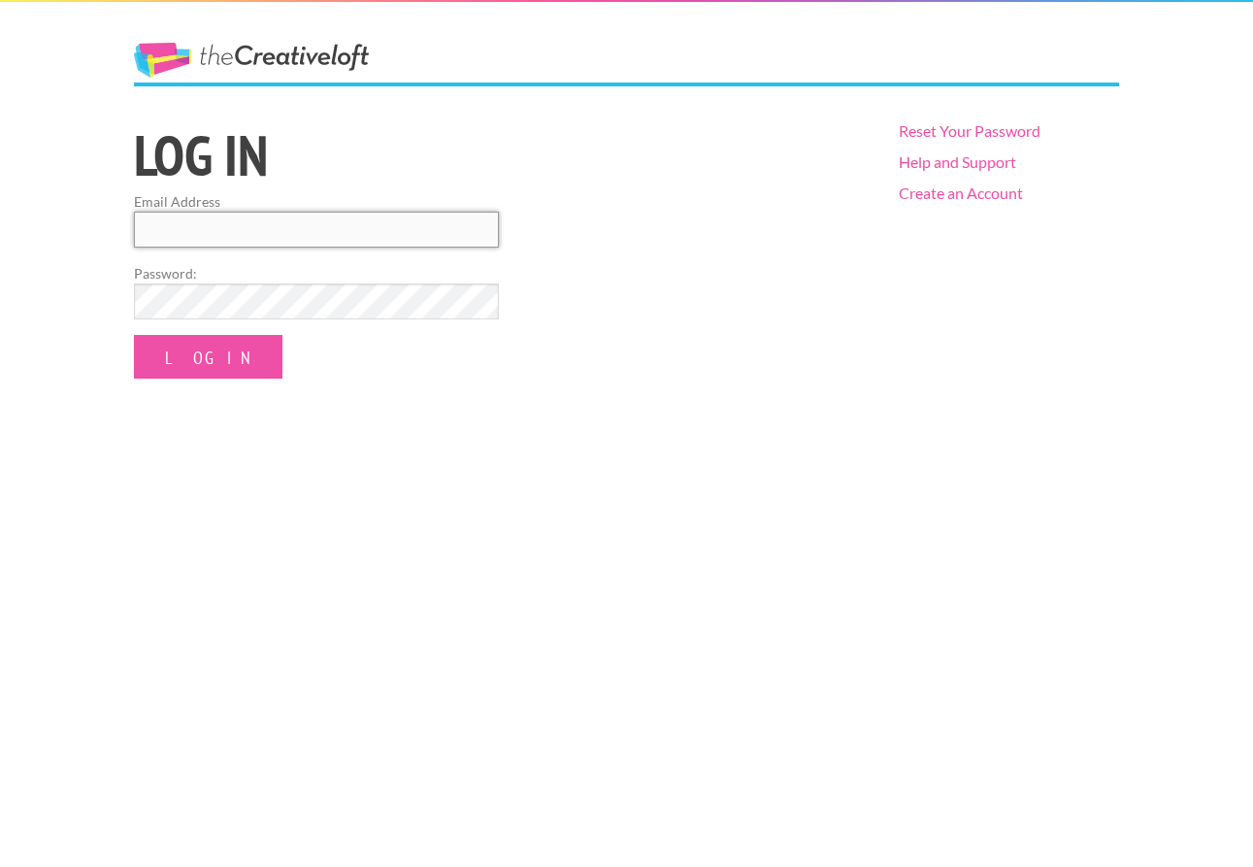
type input "Jonsphoto513@gmail.com"
click at [205, 348] on input "Log In" at bounding box center [208, 357] width 149 height 44
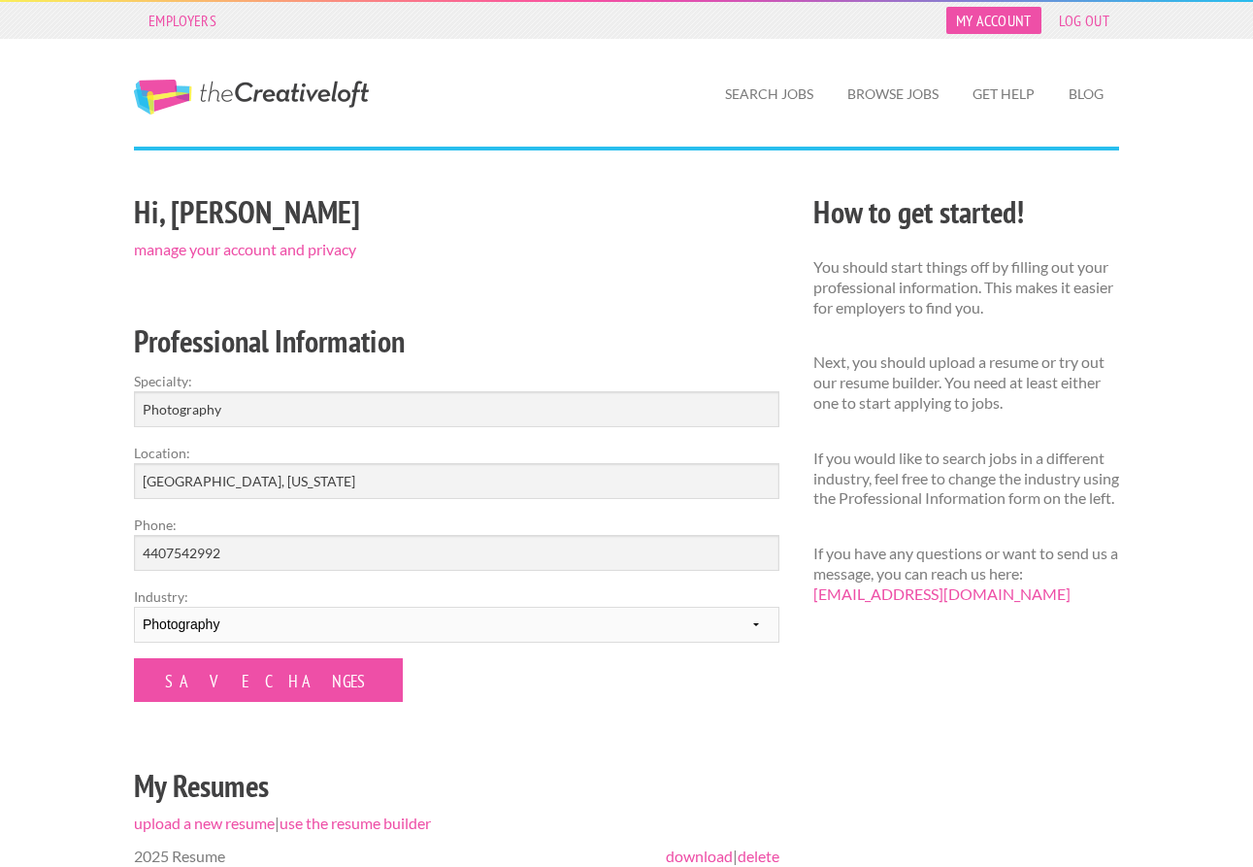
click at [1003, 17] on link "My Account" at bounding box center [994, 20] width 95 height 27
click at [994, 19] on link "My Account" at bounding box center [994, 20] width 95 height 27
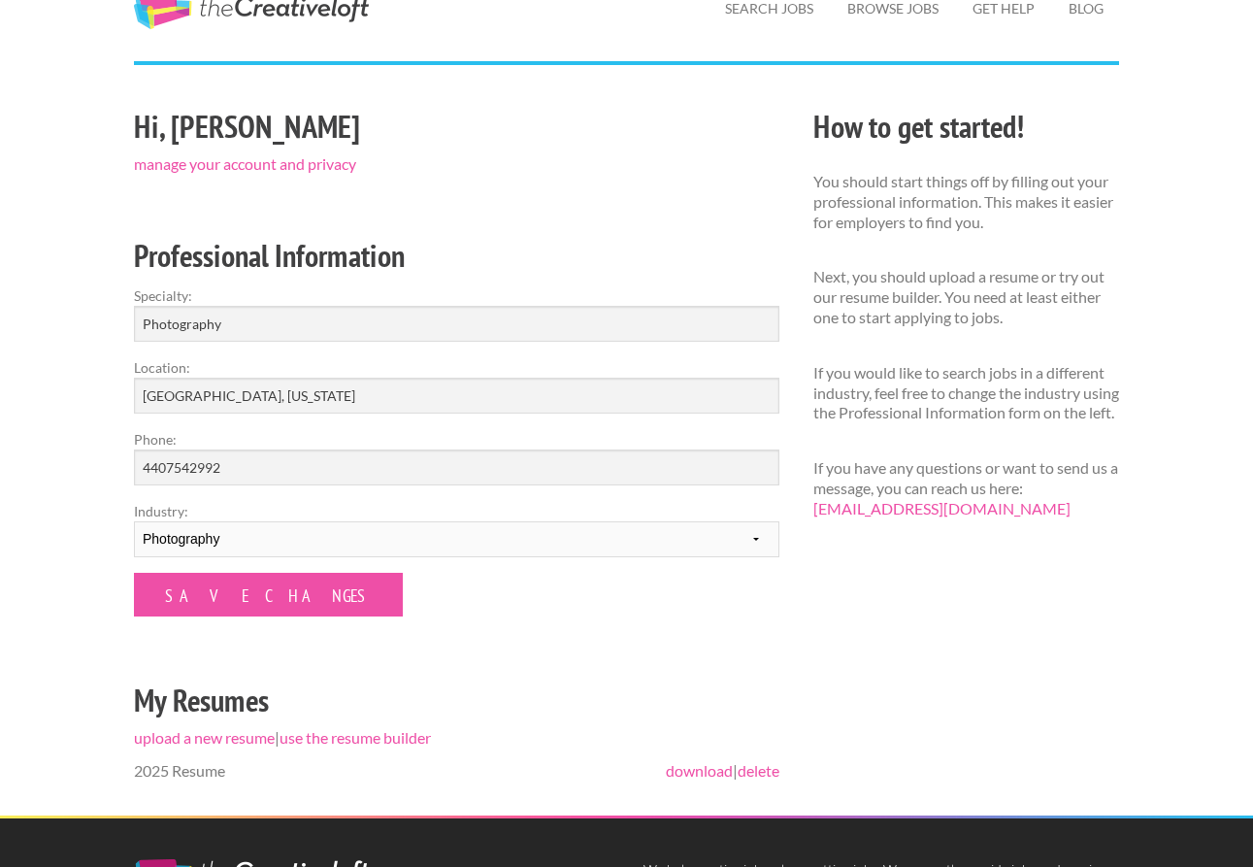
scroll to position [69, 0]
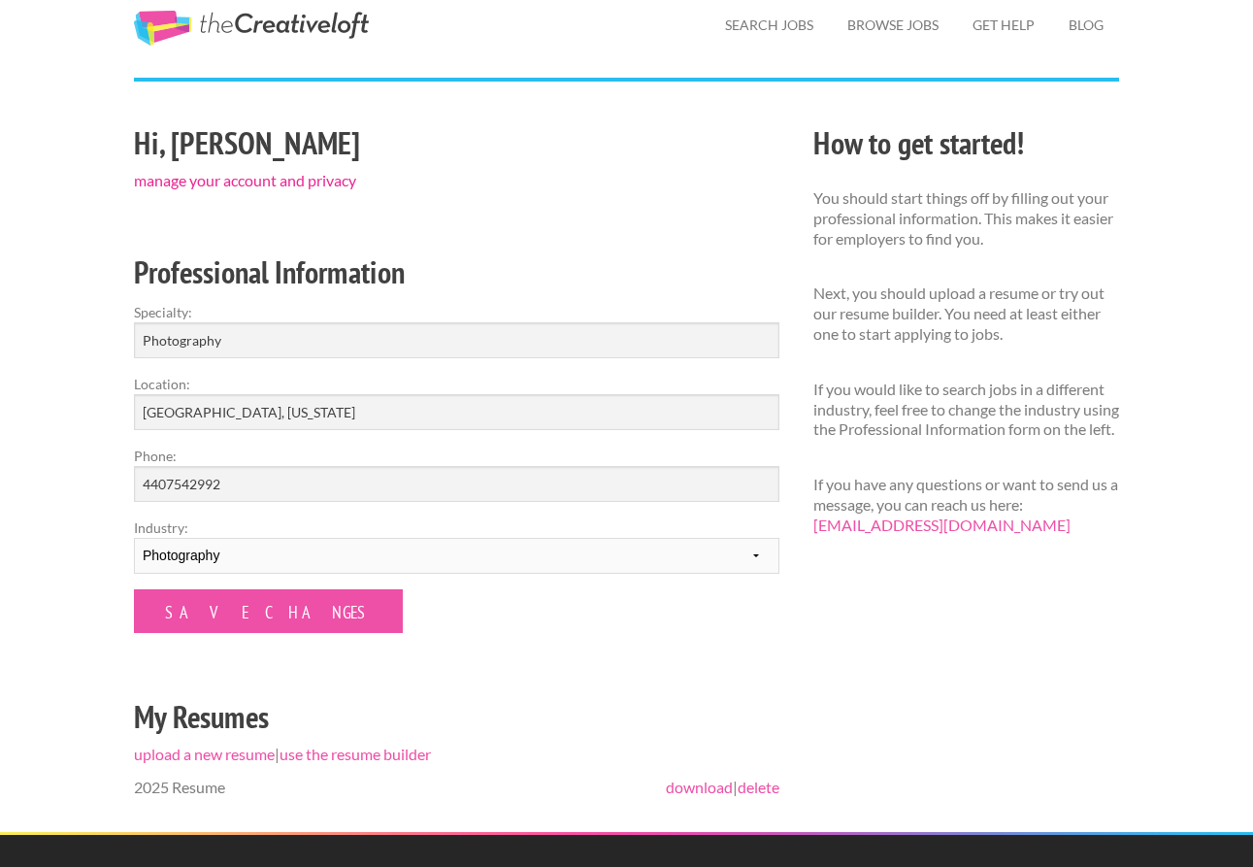
click at [260, 175] on link "manage your account and privacy" at bounding box center [245, 180] width 222 height 18
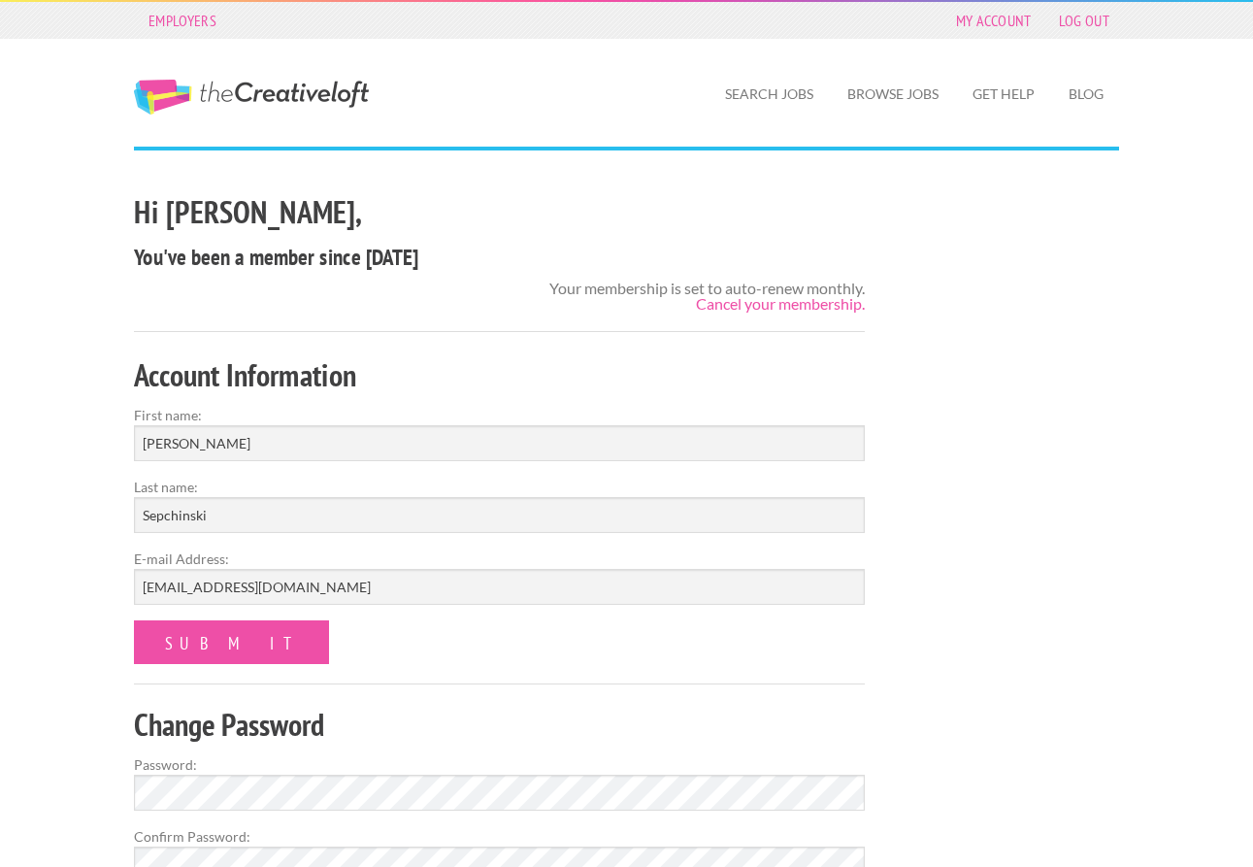
scroll to position [2, 0]
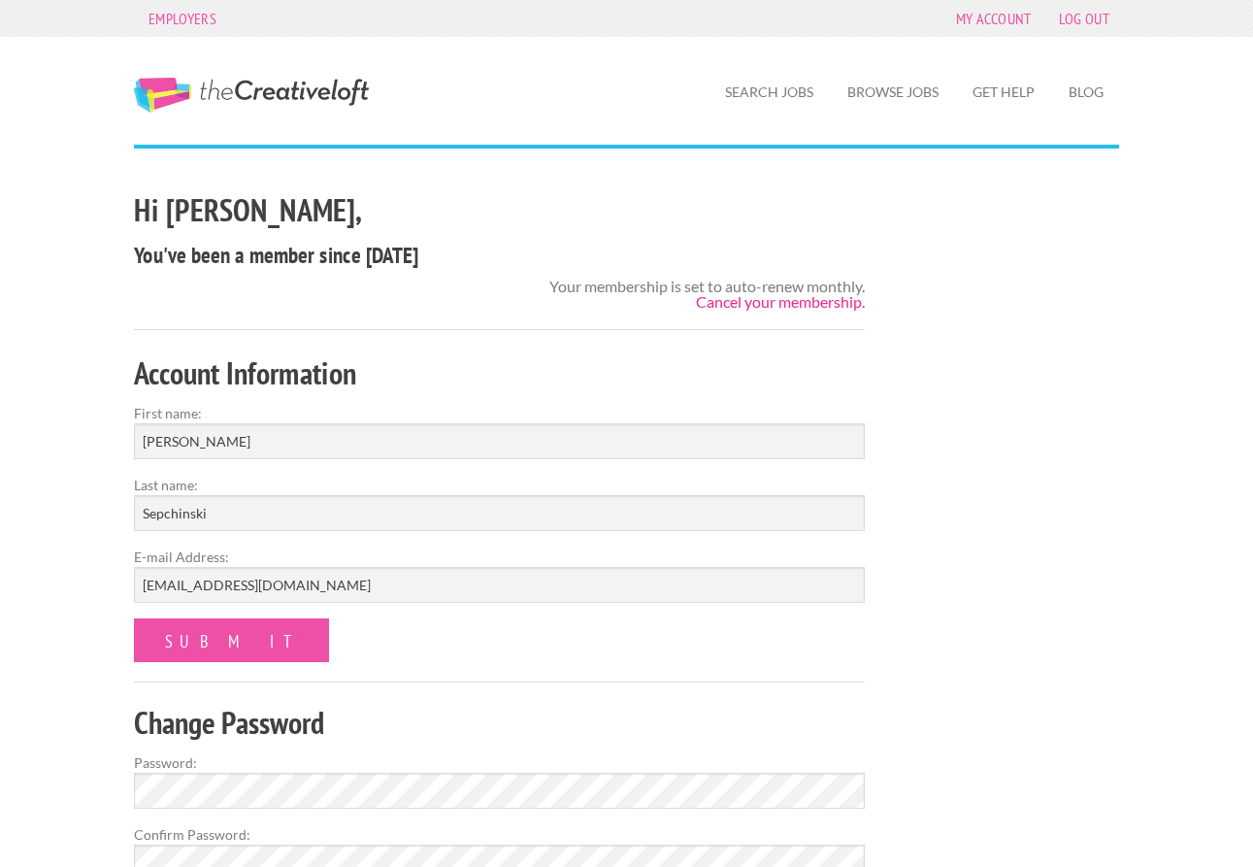
click at [741, 309] on link "Cancel your membership." at bounding box center [780, 301] width 169 height 18
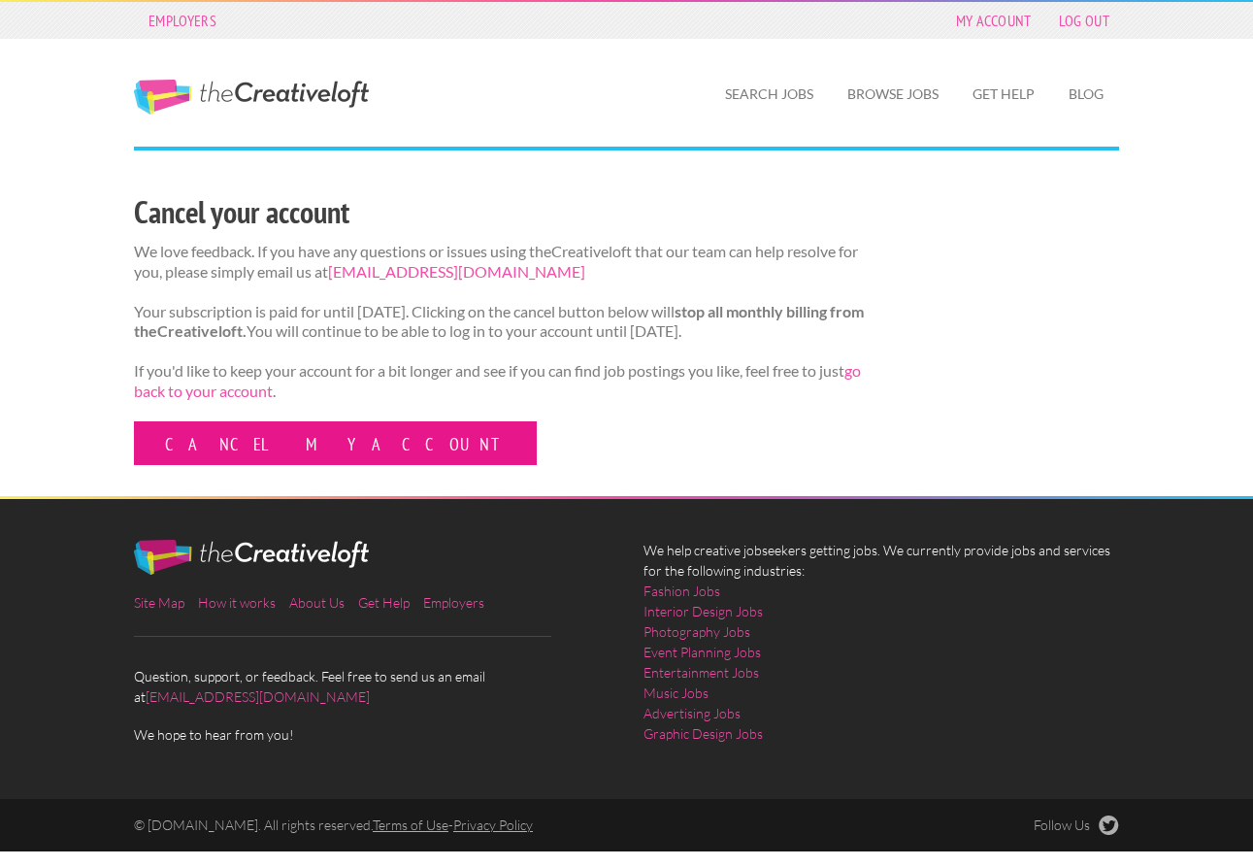
click at [265, 453] on link "Cancel my account" at bounding box center [335, 443] width 403 height 44
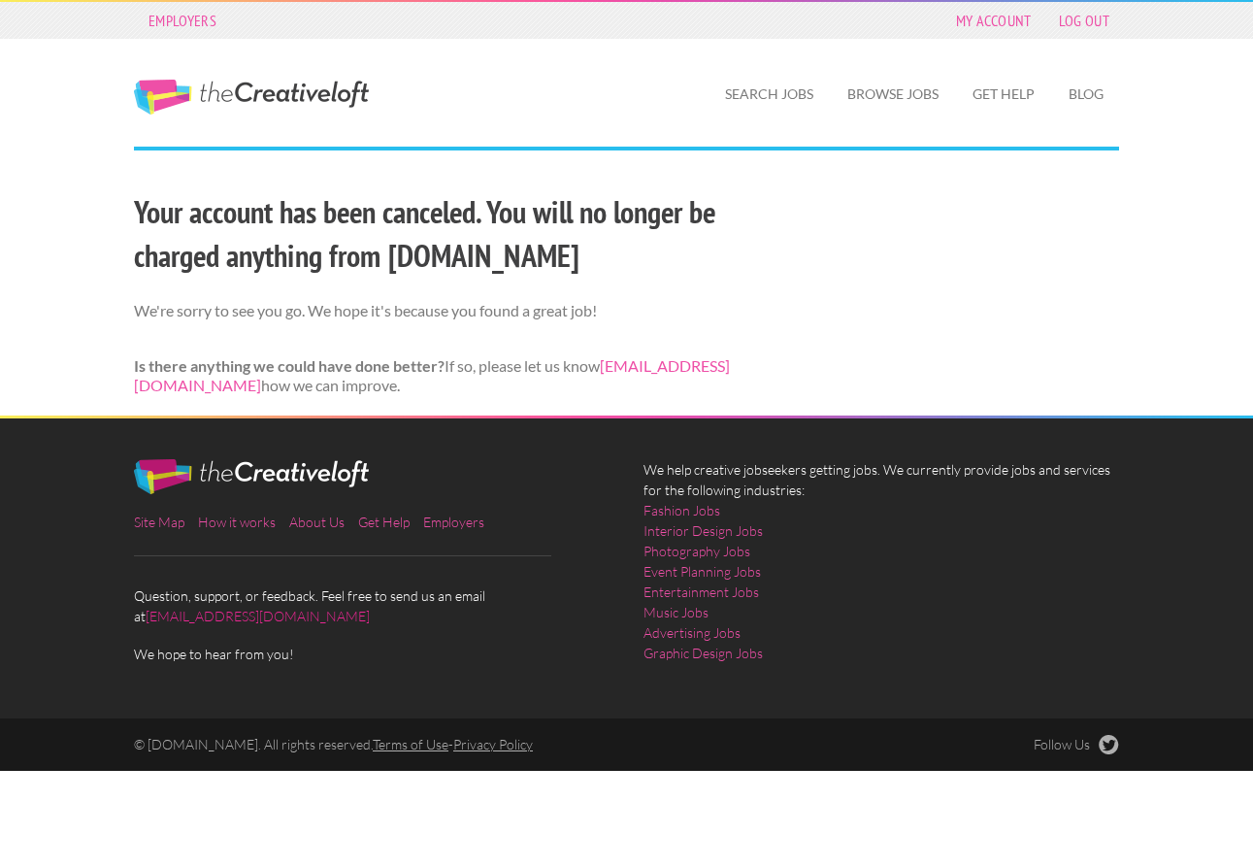
click at [236, 613] on link "[EMAIL_ADDRESS][DOMAIN_NAME]" at bounding box center [258, 616] width 224 height 17
click at [993, 23] on link "My Account" at bounding box center [994, 20] width 95 height 27
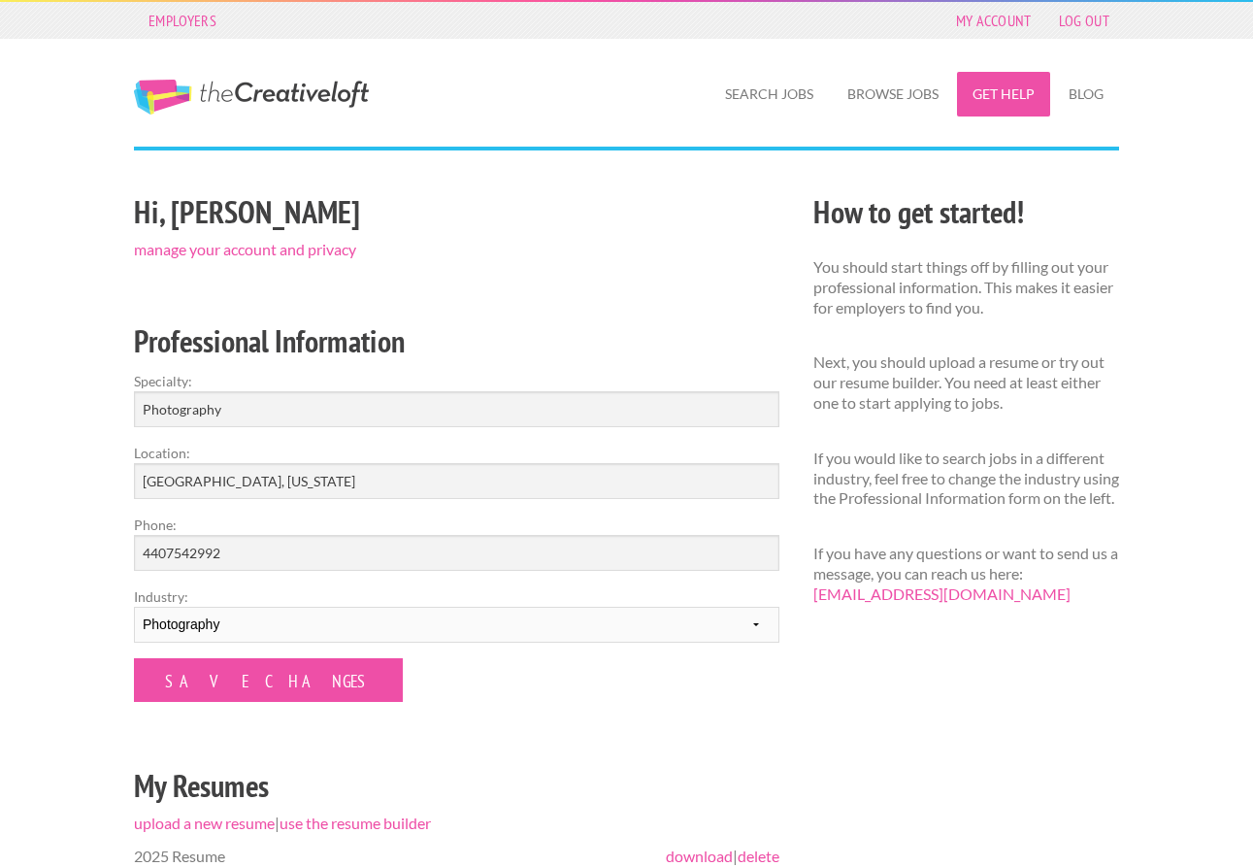
click at [1009, 98] on link "Get Help" at bounding box center [1003, 94] width 93 height 45
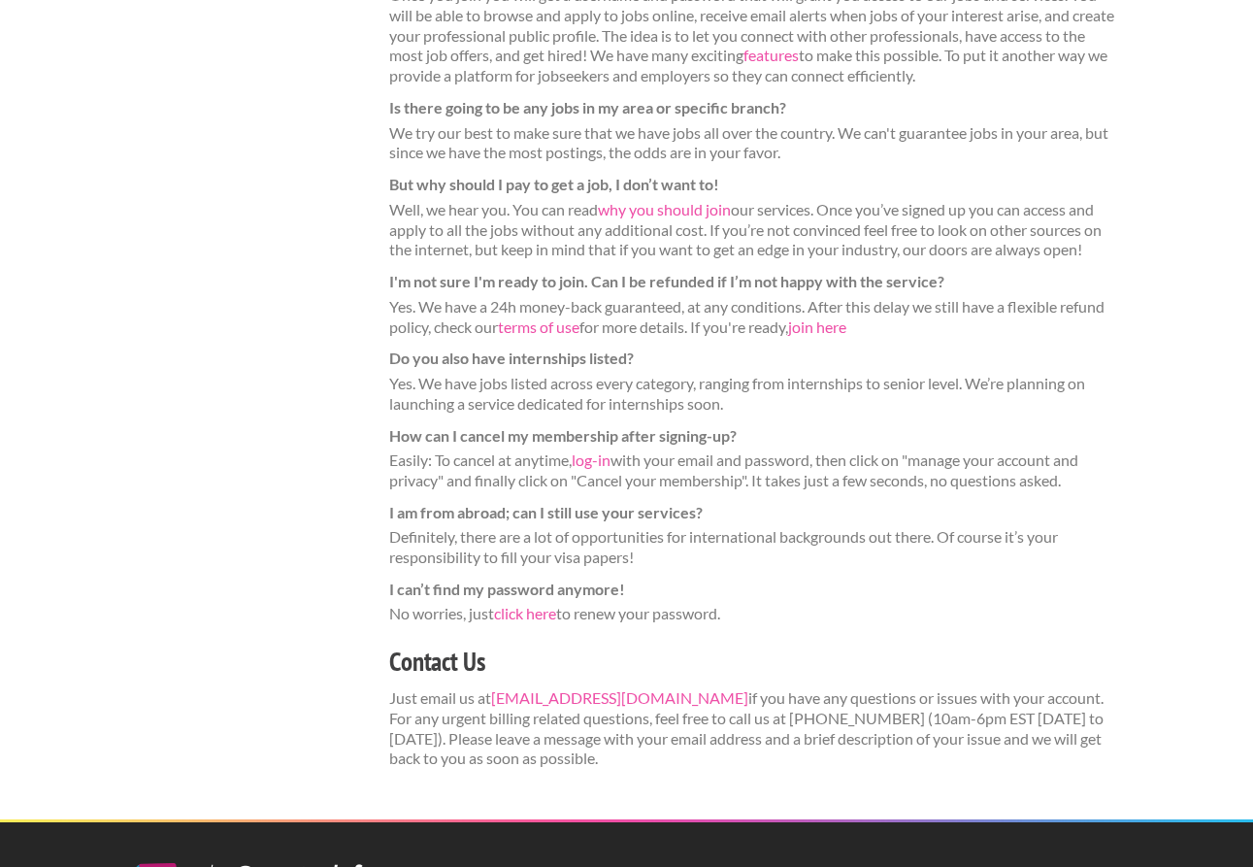
scroll to position [441, 0]
